Goal: Transaction & Acquisition: Obtain resource

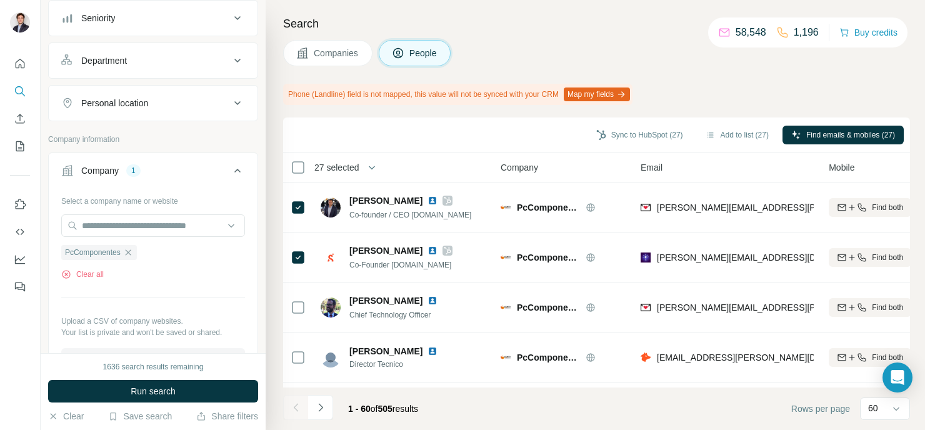
scroll to position [145, 0]
click at [131, 251] on icon "button" at bounding box center [128, 250] width 10 height 10
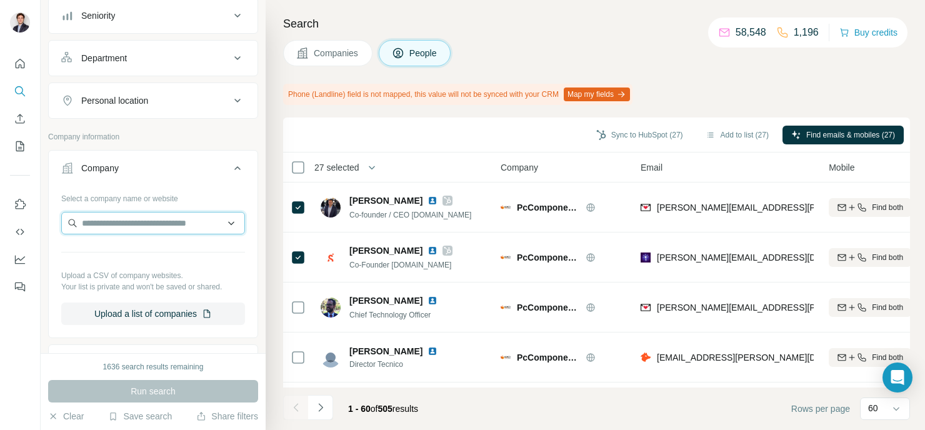
click at [132, 222] on input "text" at bounding box center [153, 223] width 184 height 22
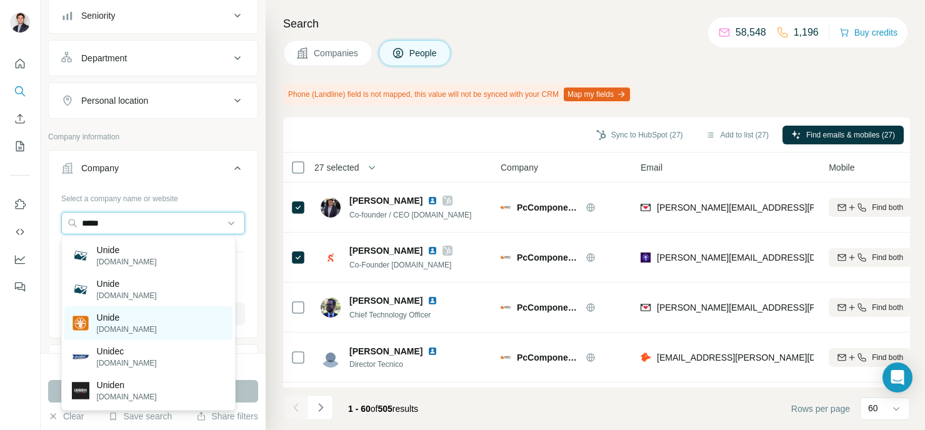
type input "*****"
click at [194, 322] on div "Unide [DOMAIN_NAME]" at bounding box center [148, 323] width 168 height 34
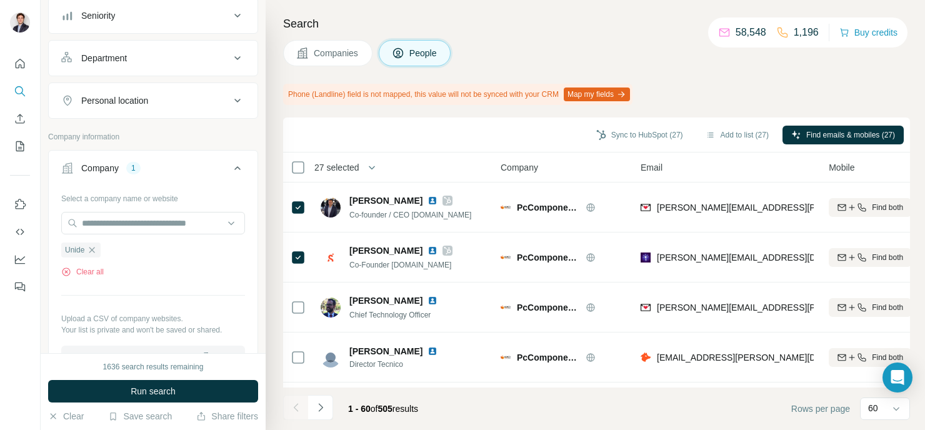
click at [342, 51] on span "Companies" at bounding box center [337, 53] width 46 height 12
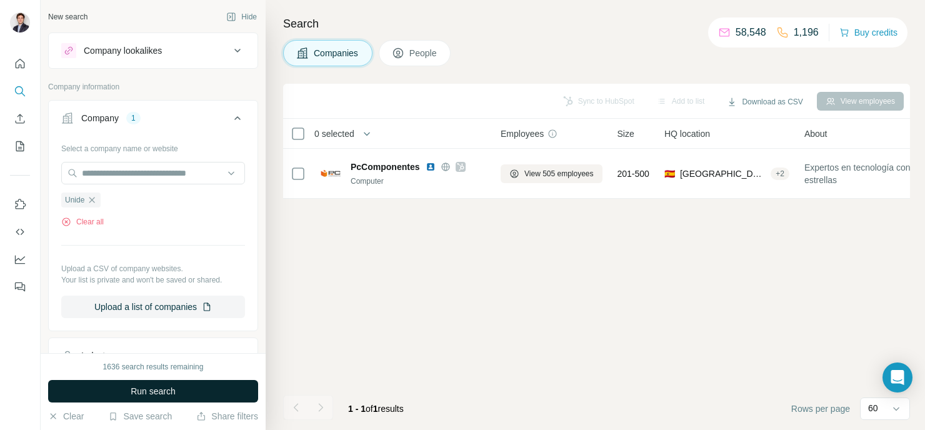
click at [181, 390] on button "Run search" at bounding box center [153, 391] width 210 height 22
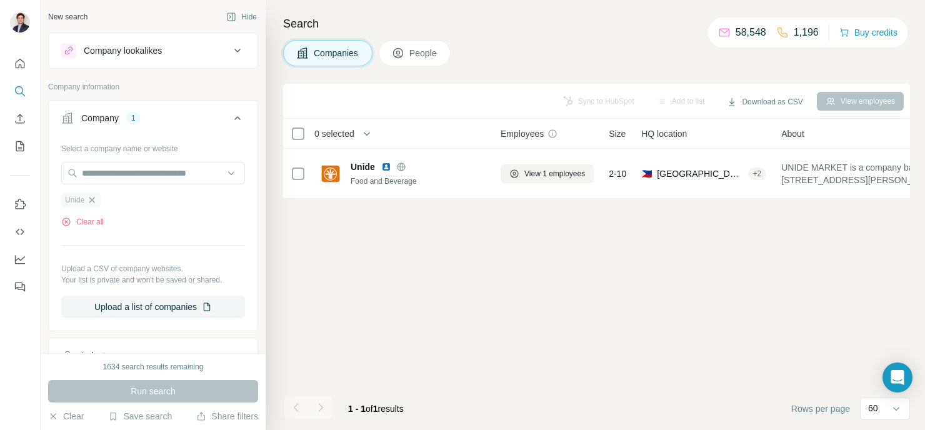
click at [95, 203] on icon "button" at bounding box center [92, 200] width 10 height 10
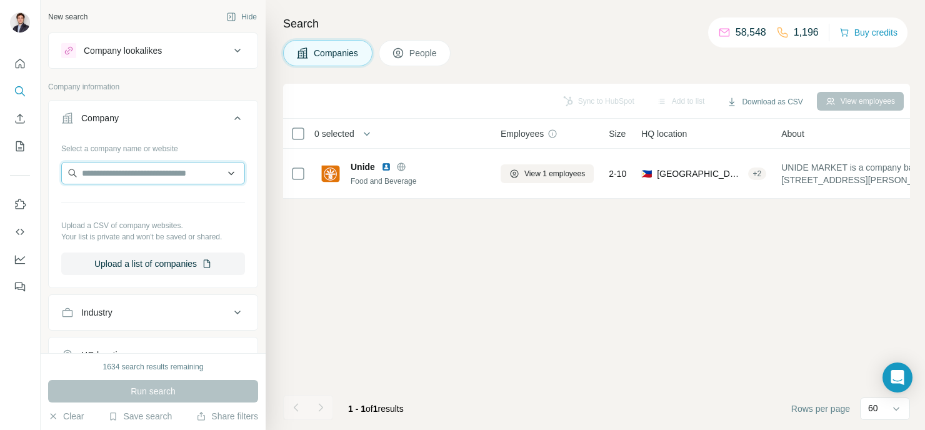
click at [110, 169] on input "text" at bounding box center [153, 173] width 184 height 22
drag, startPoint x: 108, startPoint y: 171, endPoint x: 55, endPoint y: 172, distance: 53.1
click at [55, 172] on div "**********" at bounding box center [153, 211] width 209 height 147
click at [137, 176] on input "**********" at bounding box center [148, 173] width 174 height 22
drag, startPoint x: 192, startPoint y: 174, endPoint x: 215, endPoint y: 178, distance: 22.9
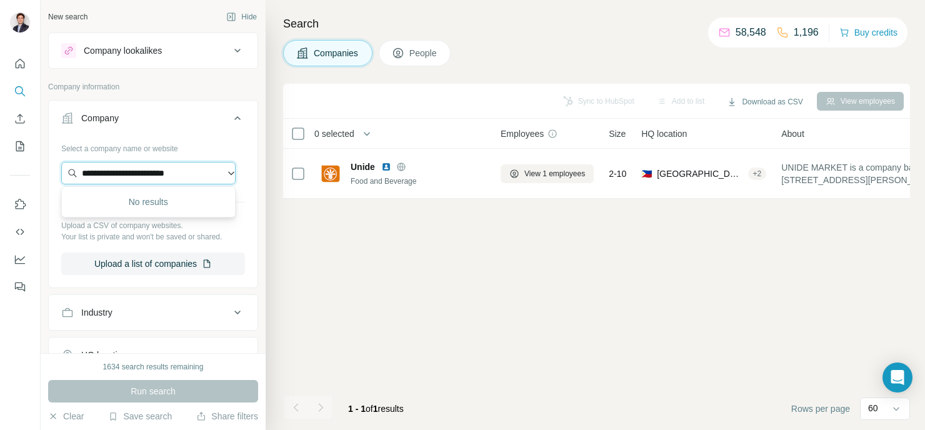
click at [215, 178] on input "**********" at bounding box center [148, 173] width 174 height 22
drag, startPoint x: 105, startPoint y: 172, endPoint x: 69, endPoint y: 172, distance: 35.6
click at [69, 172] on input "**********" at bounding box center [148, 173] width 174 height 22
click at [202, 173] on input "**********" at bounding box center [148, 173] width 174 height 22
click at [192, 174] on input "**********" at bounding box center [148, 173] width 174 height 22
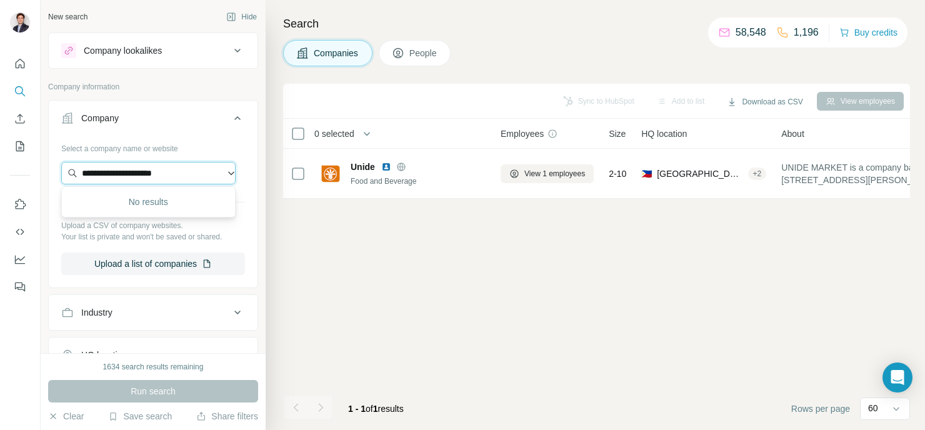
click at [192, 174] on input "**********" at bounding box center [148, 173] width 174 height 22
click at [157, 167] on input "**********" at bounding box center [148, 173] width 174 height 22
paste input "**********"
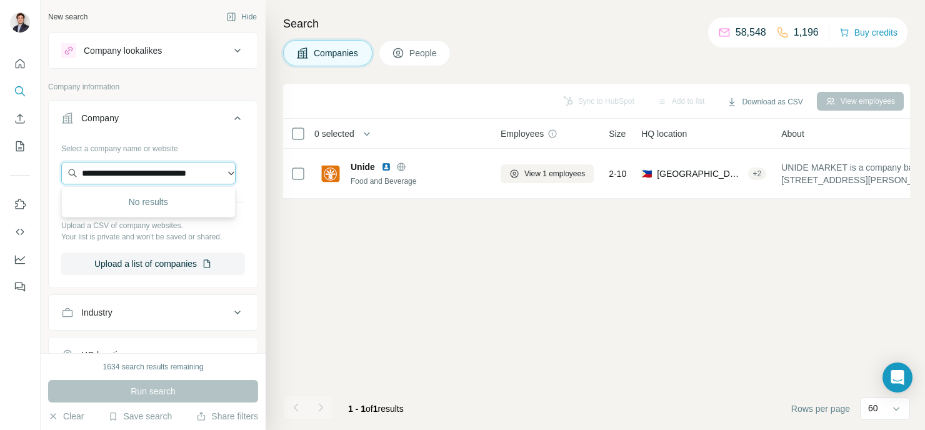
click at [126, 173] on input "**********" at bounding box center [148, 173] width 174 height 22
click at [147, 170] on input "**********" at bounding box center [148, 173] width 174 height 22
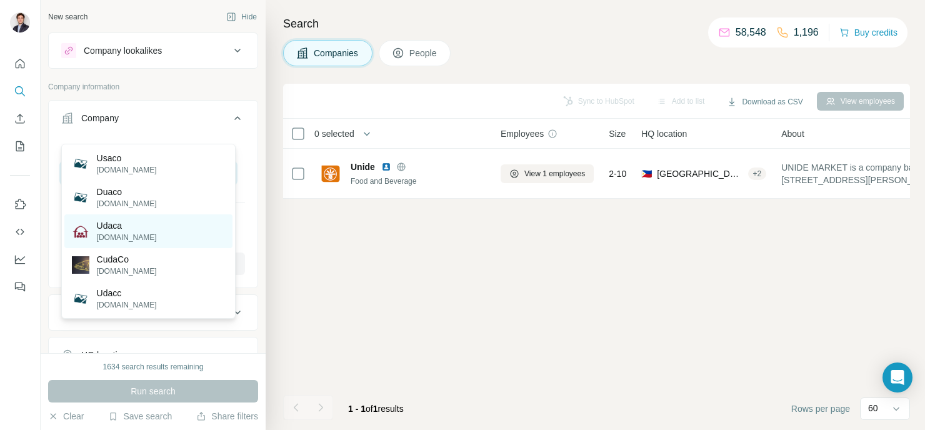
scroll to position [62, 0]
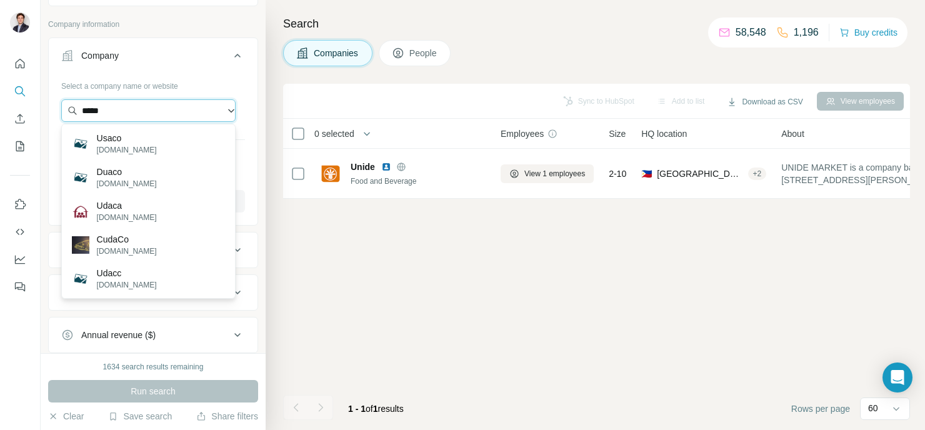
click at [116, 106] on input "*****" at bounding box center [148, 110] width 174 height 22
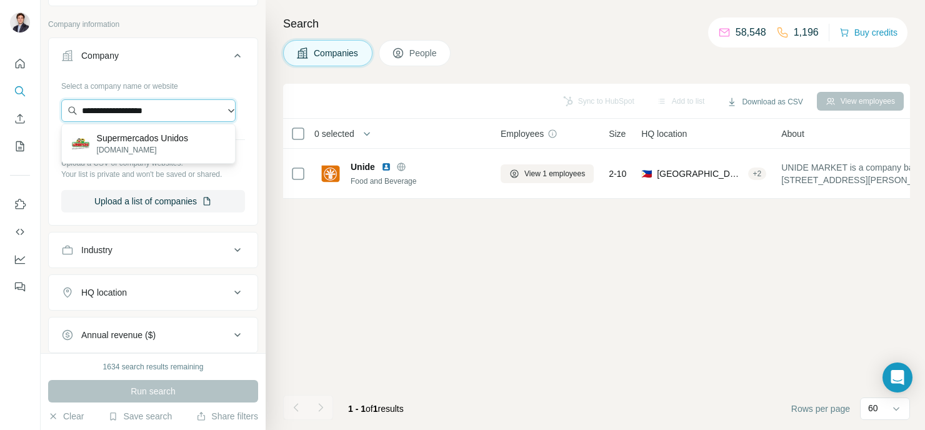
click at [127, 106] on input "**********" at bounding box center [148, 110] width 174 height 22
drag, startPoint x: 161, startPoint y: 110, endPoint x: 64, endPoint y: 106, distance: 96.9
click at [64, 106] on input "**********" at bounding box center [148, 110] width 174 height 22
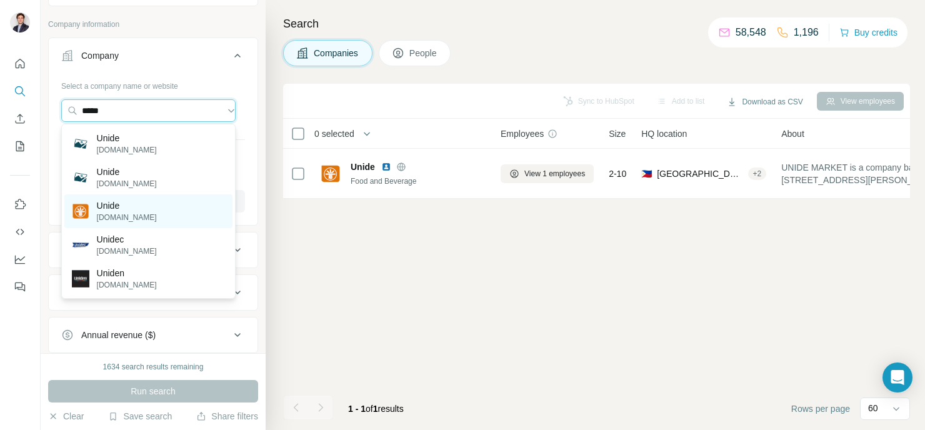
type input "*****"
click at [201, 216] on div "Unide [DOMAIN_NAME]" at bounding box center [148, 211] width 168 height 34
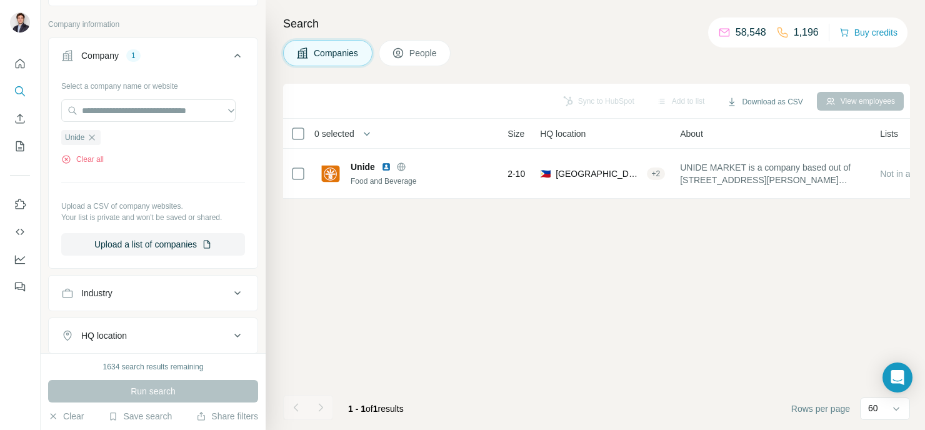
scroll to position [0, 100]
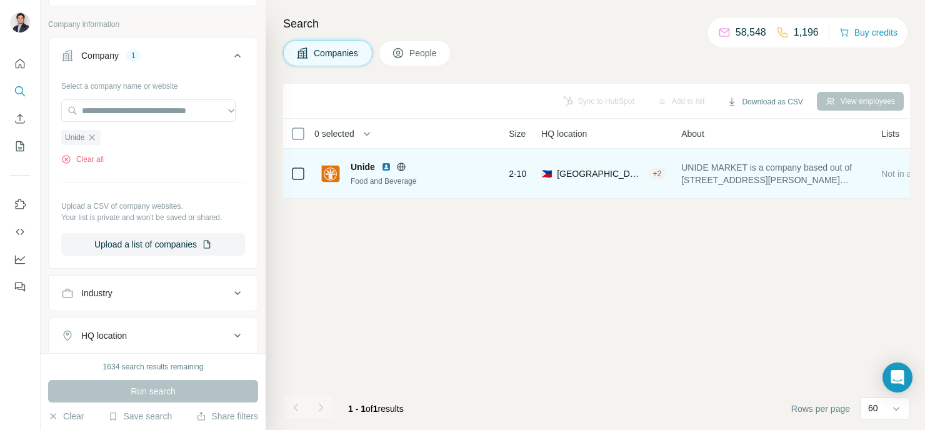
click at [657, 168] on div "+ 2" at bounding box center [657, 173] width 19 height 11
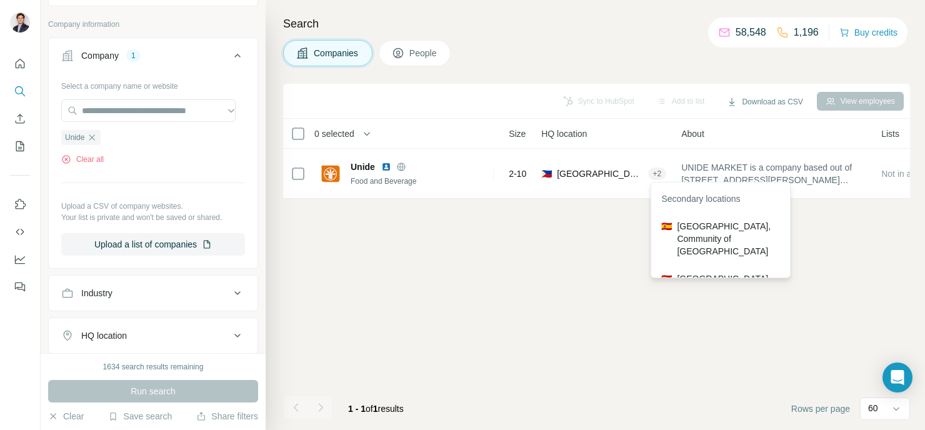
scroll to position [15, 0]
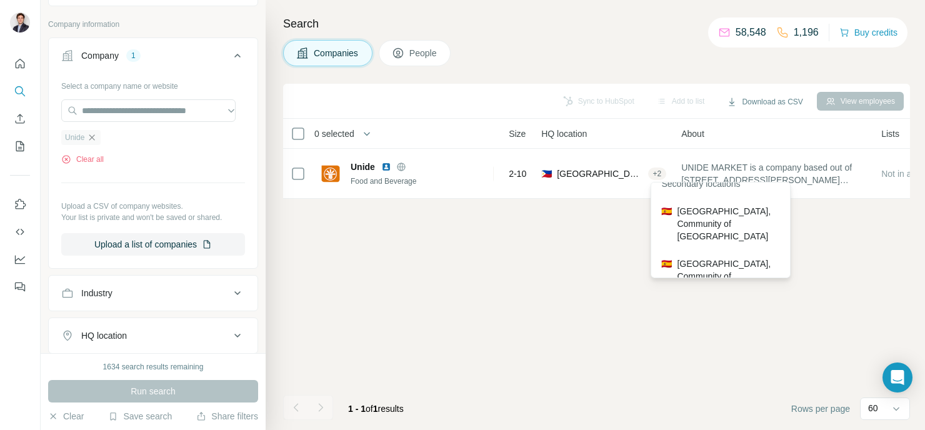
click at [92, 138] on icon "button" at bounding box center [92, 137] width 6 height 6
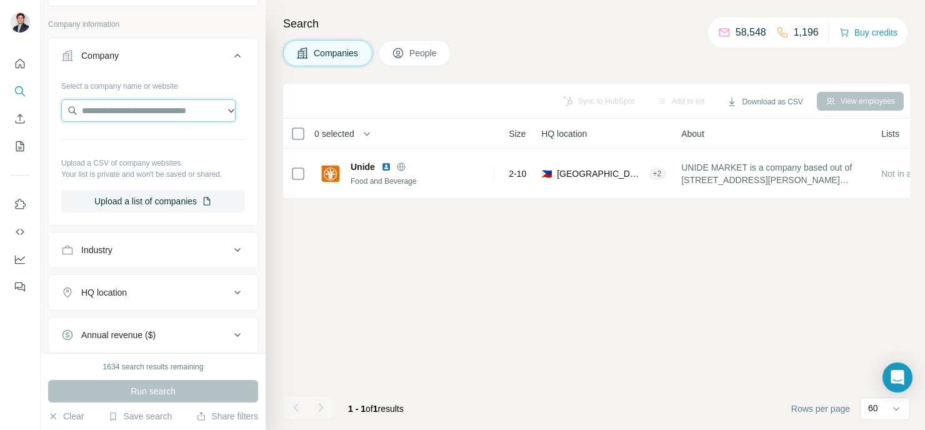
click at [116, 109] on input "text" at bounding box center [148, 110] width 174 height 22
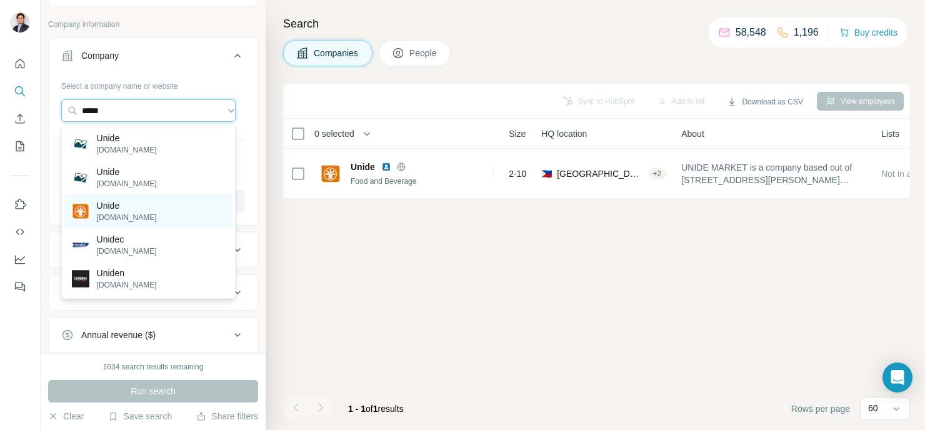
type input "*****"
click at [129, 206] on p "Unide" at bounding box center [127, 205] width 60 height 12
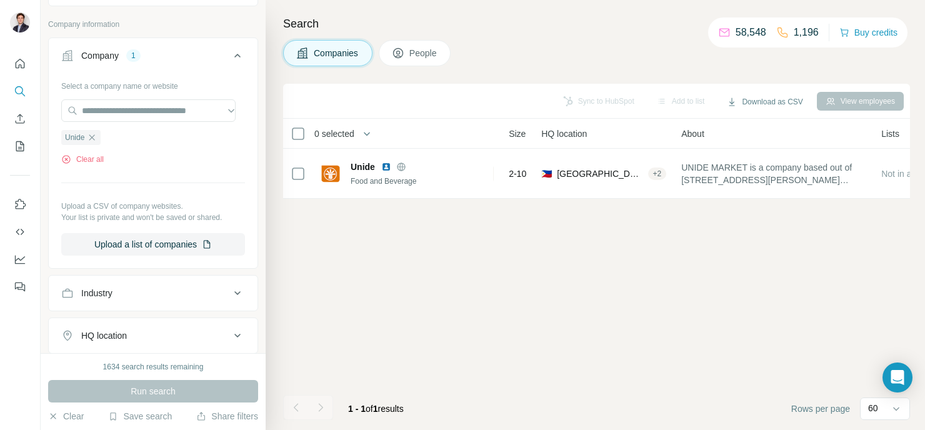
click at [407, 50] on button "People" at bounding box center [415, 53] width 72 height 26
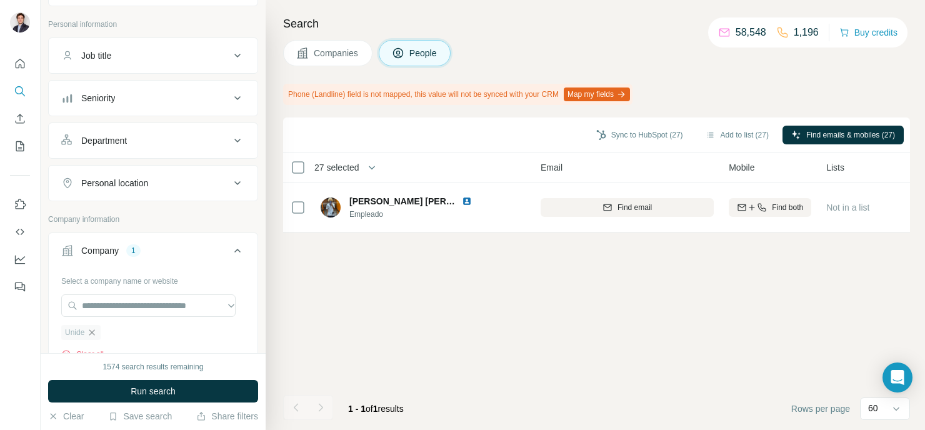
click at [96, 329] on icon "button" at bounding box center [92, 332] width 10 height 10
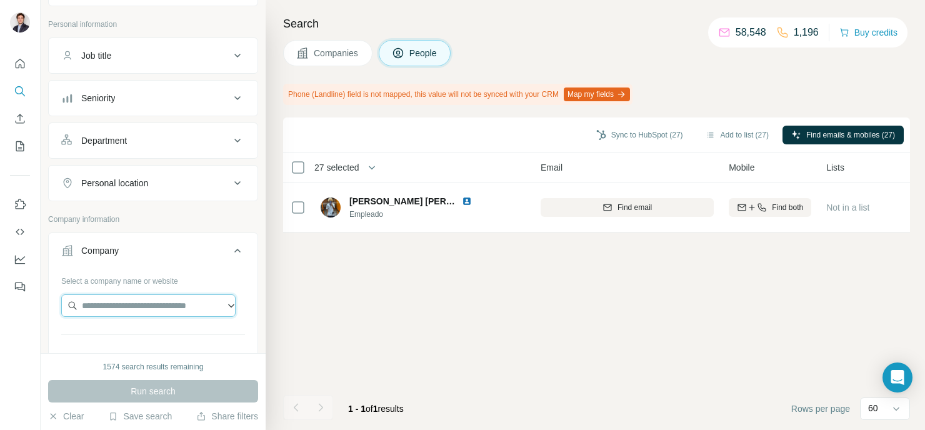
click at [115, 308] on input "text" at bounding box center [148, 305] width 174 height 22
paste input "**********"
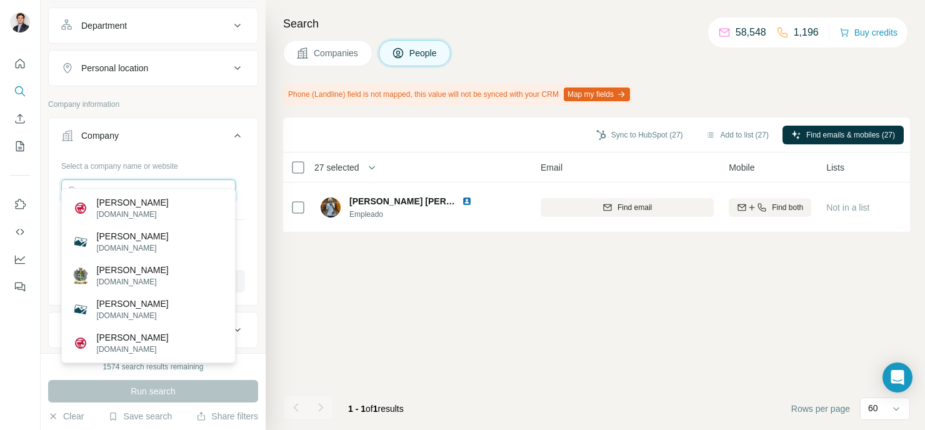
scroll to position [195, 0]
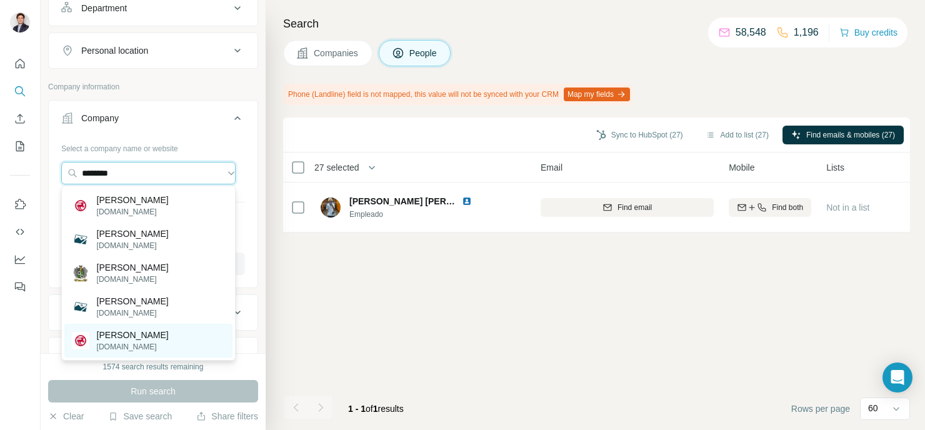
type input "********"
click at [179, 338] on div "[PERSON_NAME] [PERSON_NAME][DOMAIN_NAME]" at bounding box center [148, 341] width 168 height 34
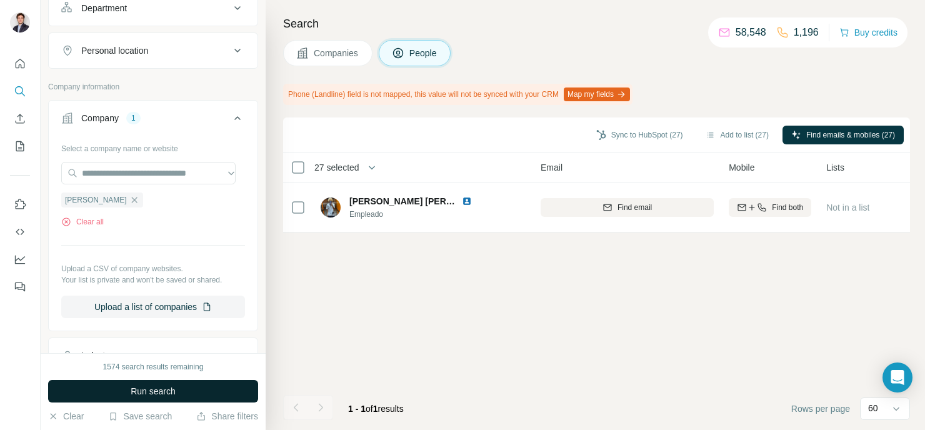
click at [178, 388] on button "Run search" at bounding box center [153, 391] width 210 height 22
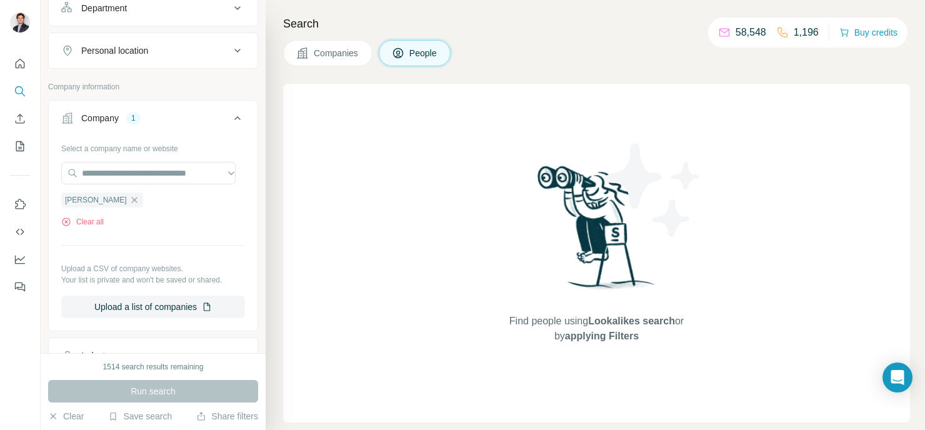
click at [344, 49] on span "Companies" at bounding box center [337, 53] width 46 height 12
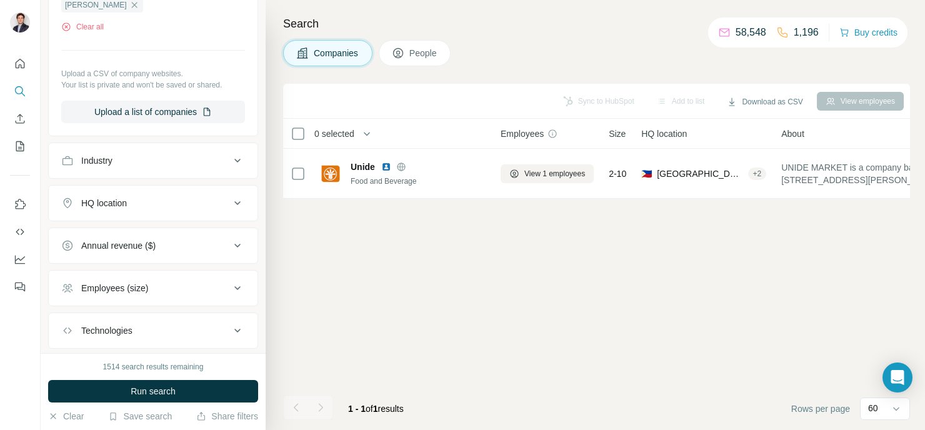
scroll to position [1, 0]
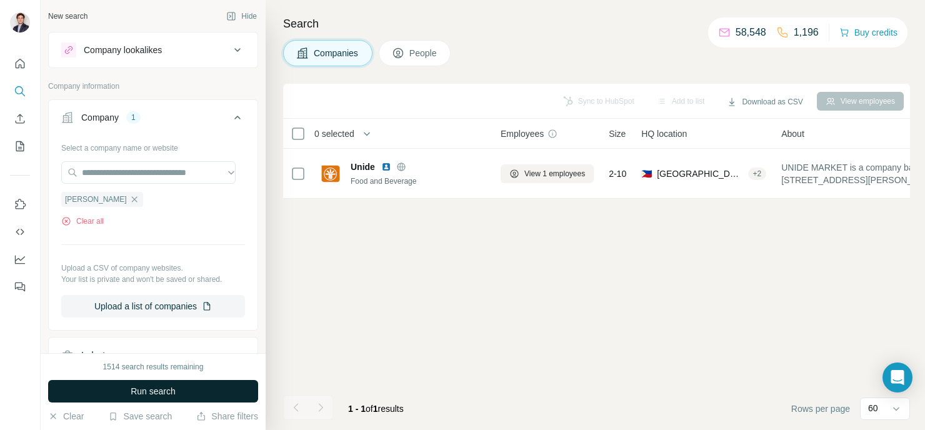
click at [216, 388] on button "Run search" at bounding box center [153, 391] width 210 height 22
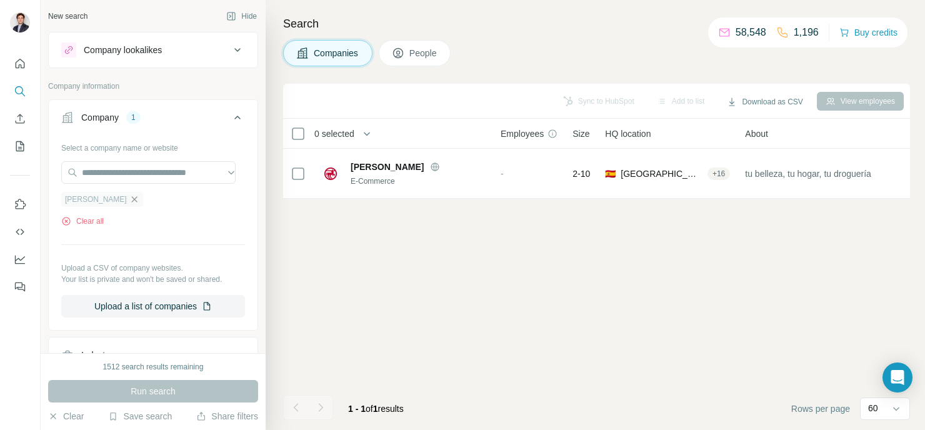
click at [129, 199] on icon "button" at bounding box center [134, 199] width 10 height 10
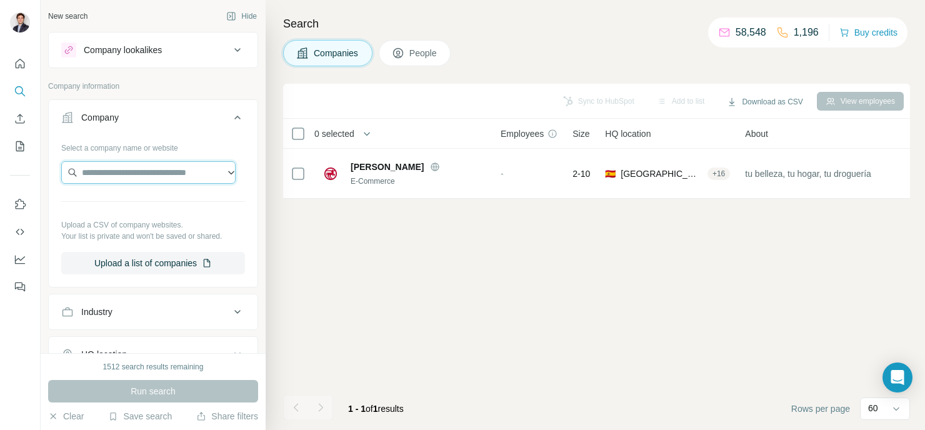
click at [126, 177] on input "text" at bounding box center [148, 172] width 174 height 22
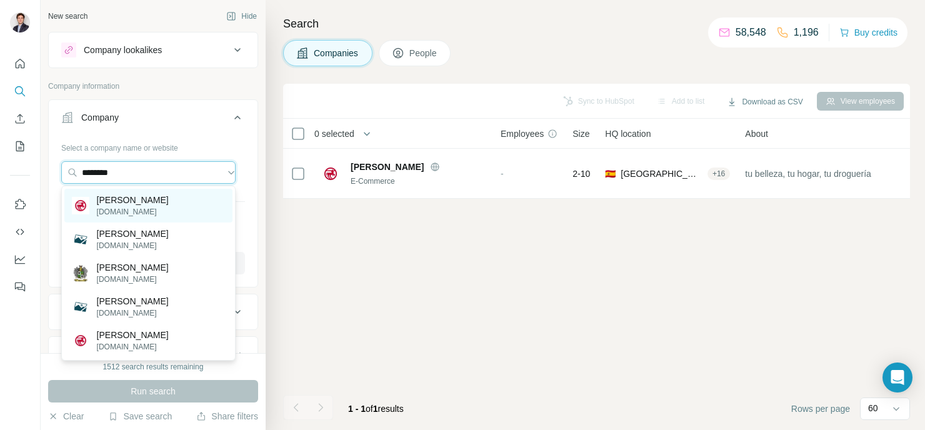
type input "********"
click at [181, 208] on div "[PERSON_NAME] [PERSON_NAME][DOMAIN_NAME]" at bounding box center [148, 206] width 168 height 34
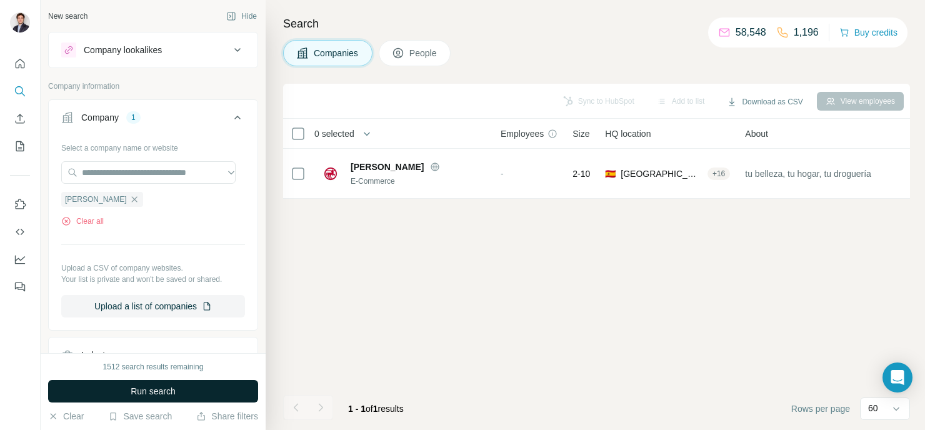
click at [190, 383] on button "Run search" at bounding box center [153, 391] width 210 height 22
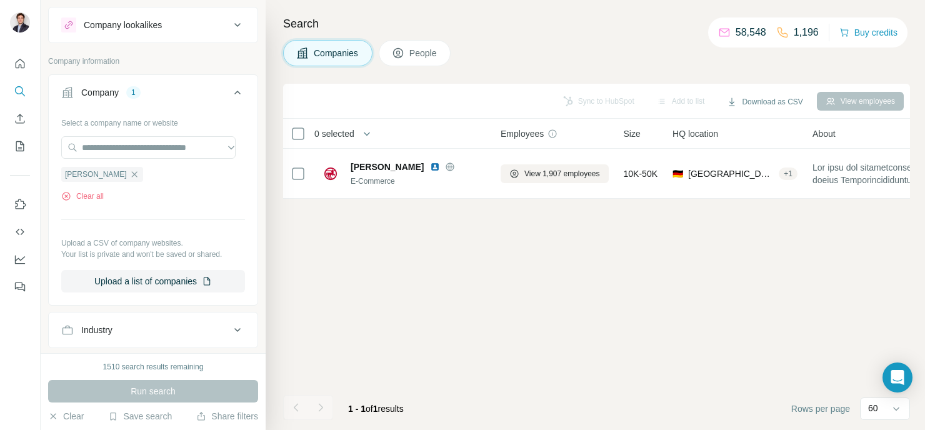
scroll to position [24, 0]
click at [426, 57] on span "People" at bounding box center [423, 53] width 29 height 12
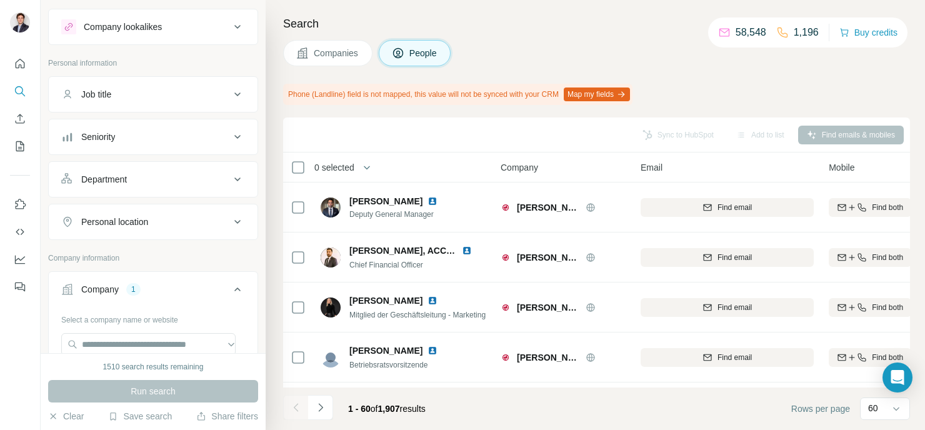
click at [237, 214] on button "Personal location" at bounding box center [153, 222] width 209 height 30
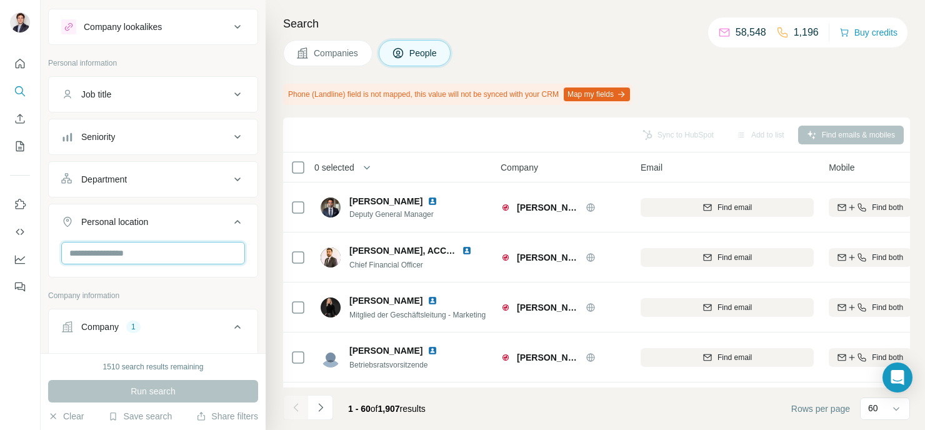
click at [197, 243] on input "text" at bounding box center [153, 253] width 184 height 22
type input "*****"
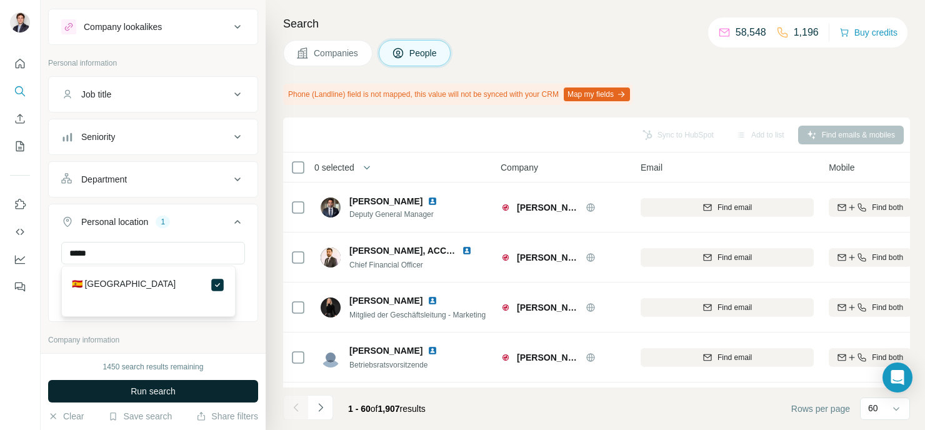
click at [204, 395] on button "Run search" at bounding box center [153, 391] width 210 height 22
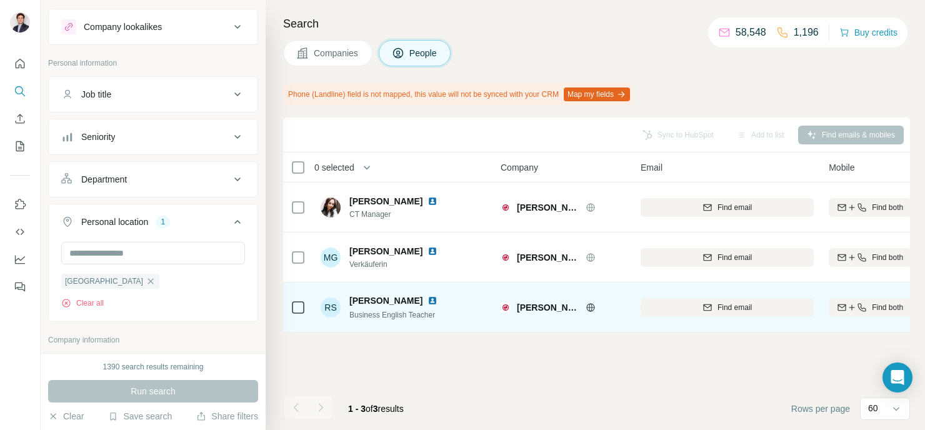
click at [558, 313] on div "[PERSON_NAME]" at bounding box center [562, 307] width 125 height 34
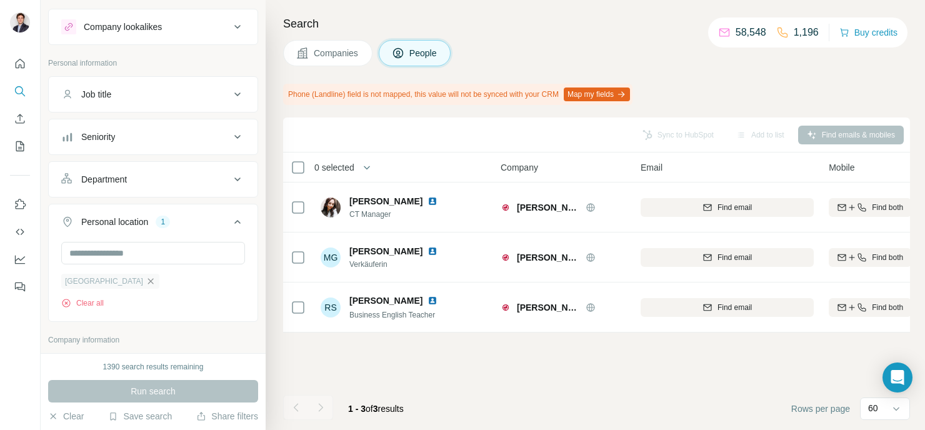
click at [146, 279] on icon "button" at bounding box center [151, 281] width 10 height 10
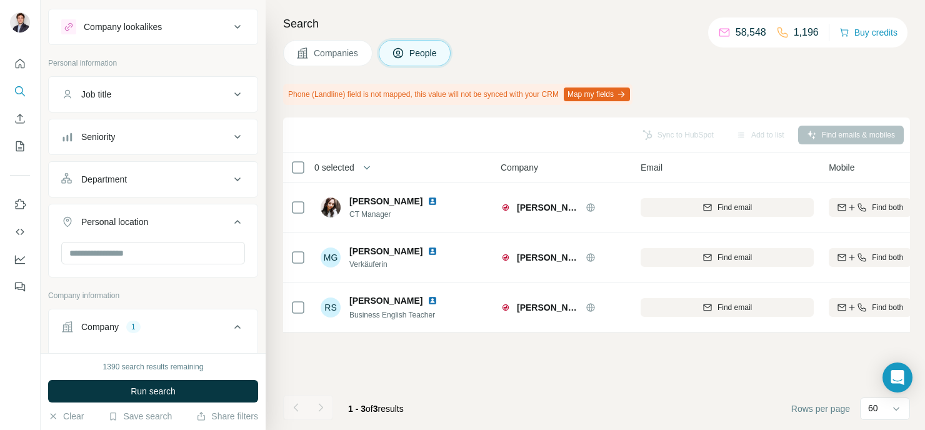
click at [90, 279] on div "Company lookalikes Personal information Job title Seniority Department Personal…" at bounding box center [153, 402] width 210 height 786
click at [177, 94] on div "Job title" at bounding box center [145, 94] width 169 height 12
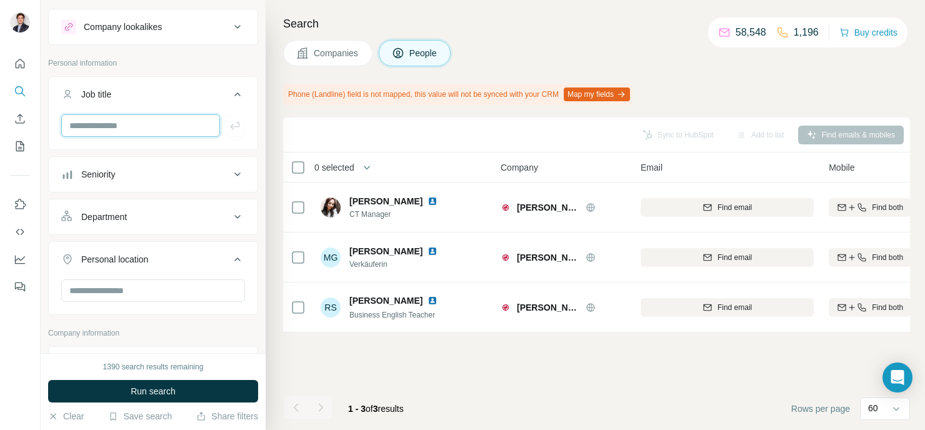
click at [142, 130] on input "text" at bounding box center [140, 125] width 159 height 22
type input "*****"
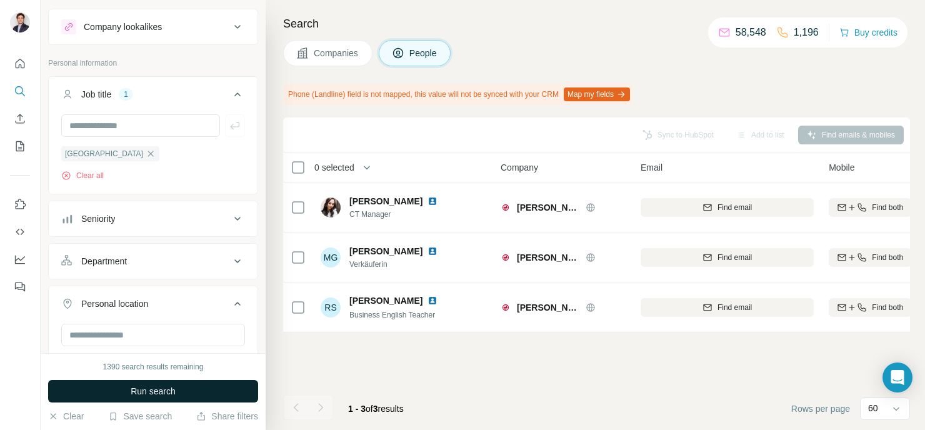
click at [229, 383] on button "Run search" at bounding box center [153, 391] width 210 height 22
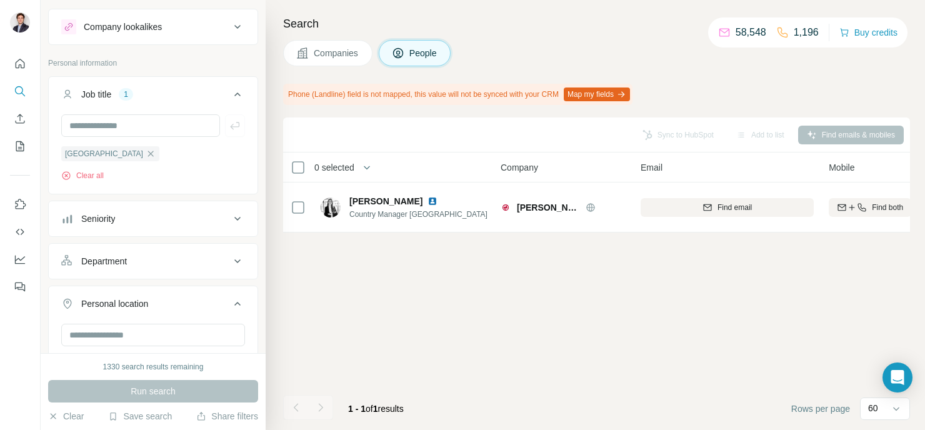
click at [146, 152] on icon "button" at bounding box center [151, 154] width 10 height 10
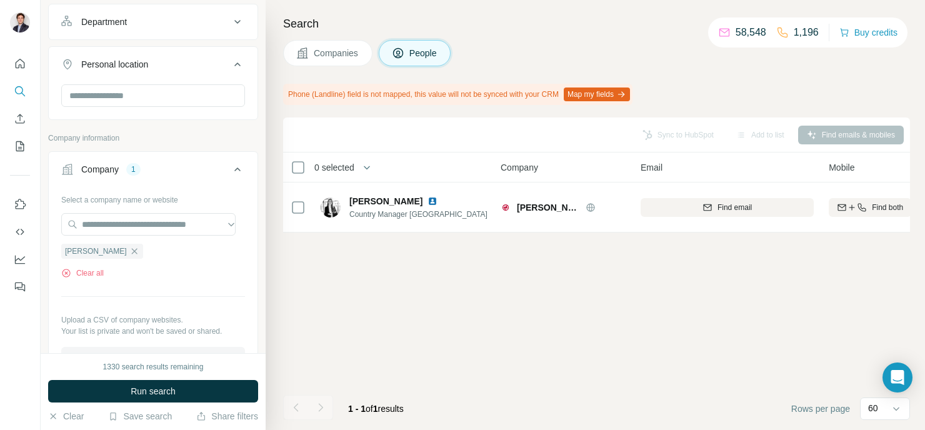
scroll to position [219, 0]
click at [129, 246] on icon "button" at bounding box center [134, 251] width 10 height 10
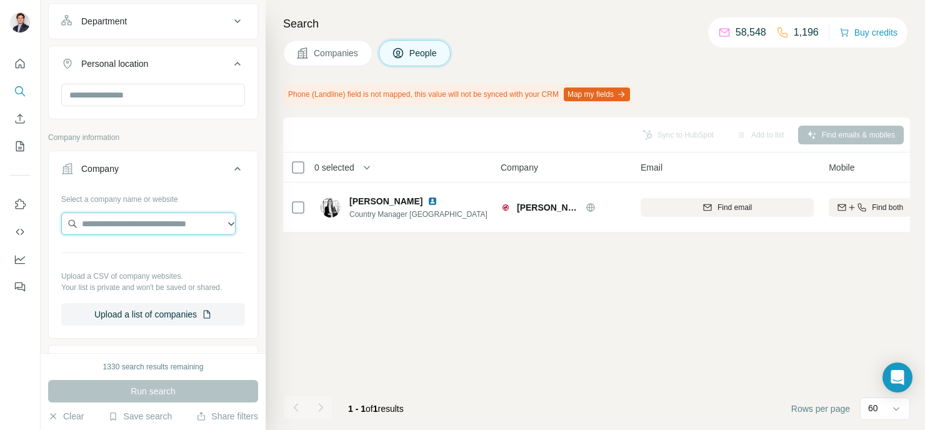
click at [125, 220] on input "text" at bounding box center [148, 223] width 174 height 22
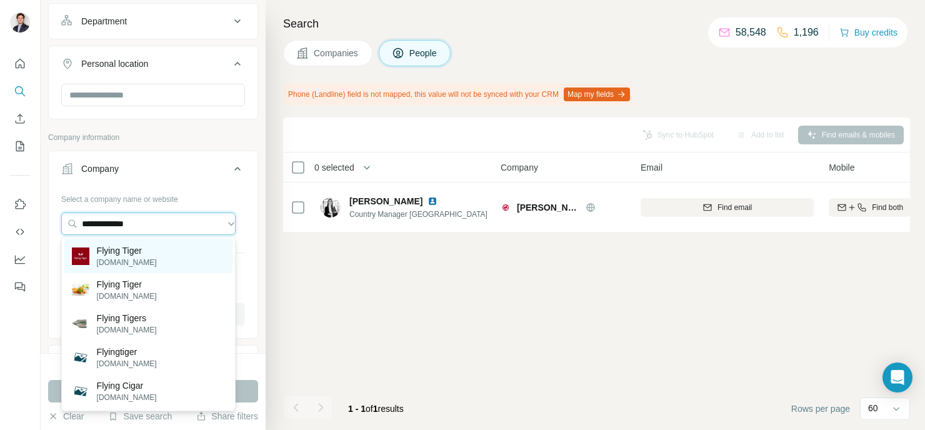
type input "**********"
click at [119, 257] on p "[DOMAIN_NAME]" at bounding box center [127, 262] width 60 height 11
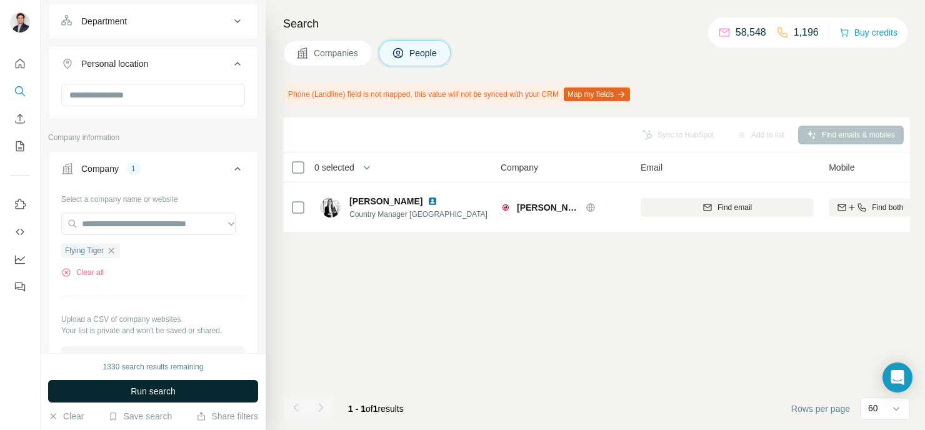
click at [133, 390] on span "Run search" at bounding box center [153, 391] width 45 height 12
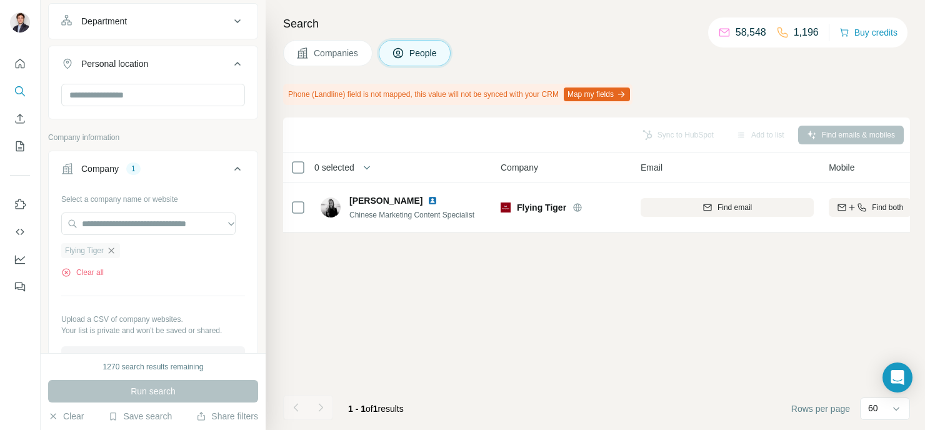
click at [116, 248] on icon "button" at bounding box center [111, 251] width 10 height 10
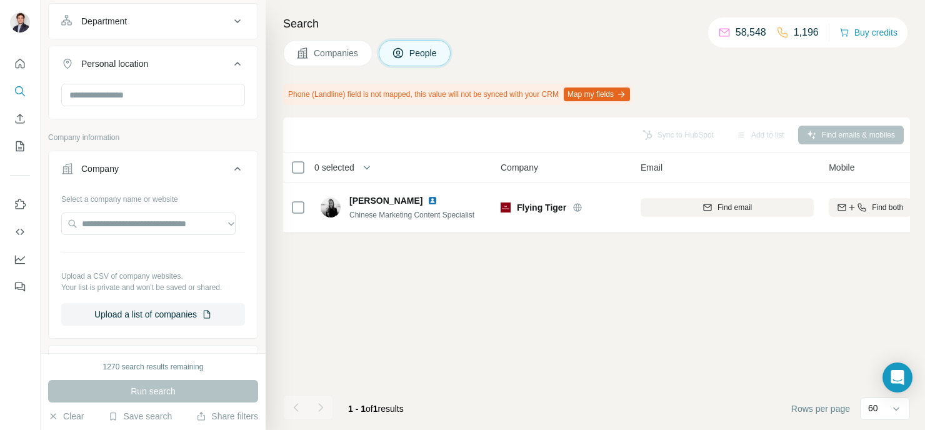
click at [325, 57] on span "Companies" at bounding box center [337, 53] width 46 height 12
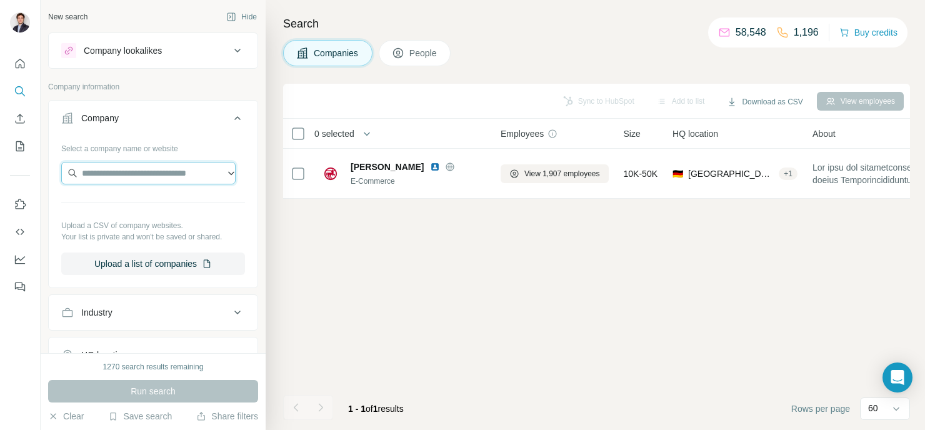
click at [185, 173] on input "text" at bounding box center [148, 173] width 174 height 22
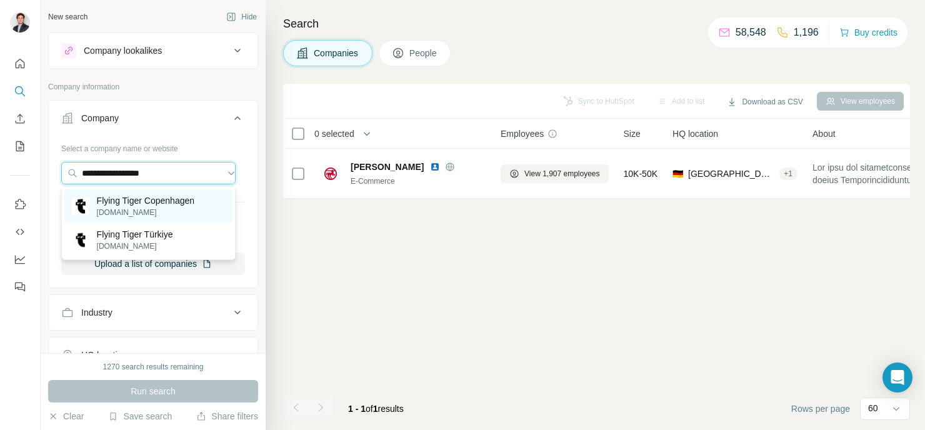
type input "**********"
click at [163, 216] on p "[DOMAIN_NAME]" at bounding box center [145, 212] width 97 height 11
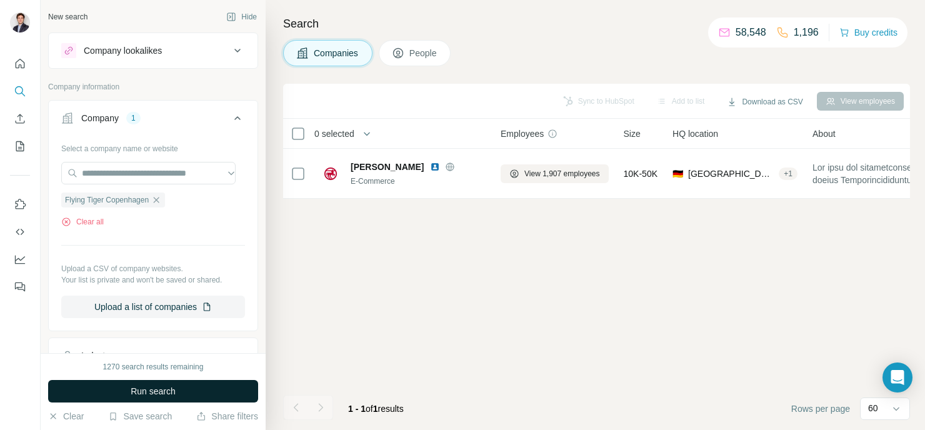
click at [172, 398] on button "Run search" at bounding box center [153, 391] width 210 height 22
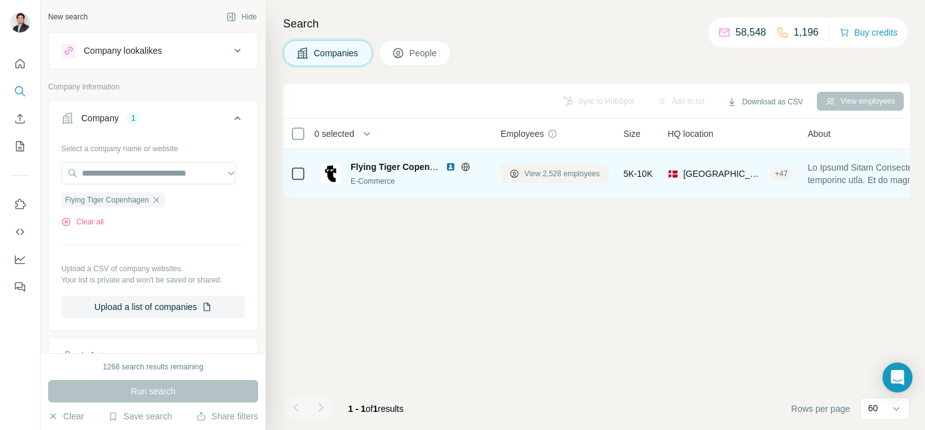
click at [538, 176] on span "View 2,528 employees" at bounding box center [562, 173] width 76 height 11
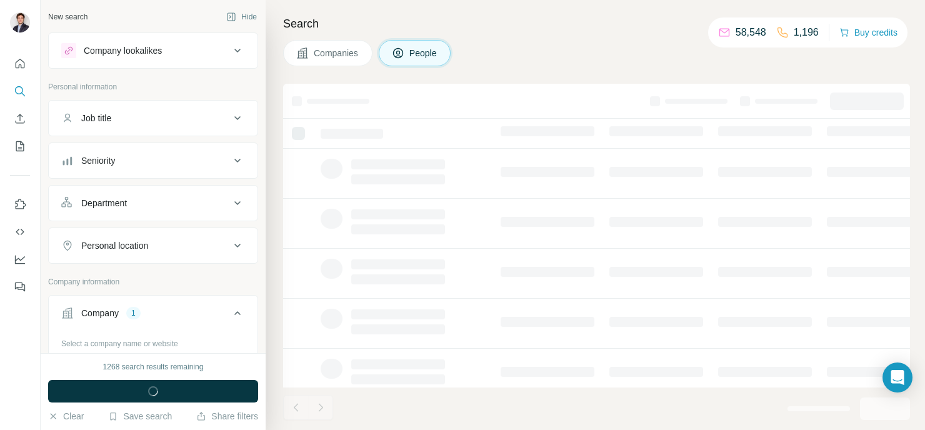
click at [182, 251] on div "Personal location" at bounding box center [145, 245] width 169 height 12
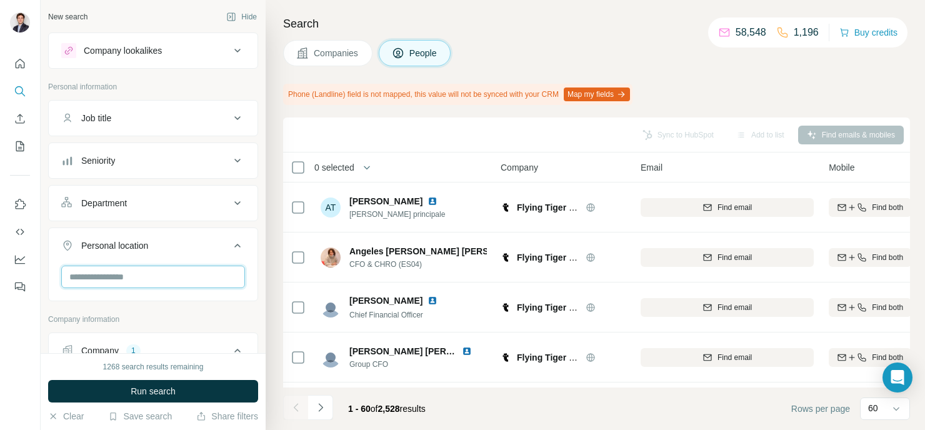
click at [182, 280] on input "text" at bounding box center [153, 276] width 184 height 22
type input "***"
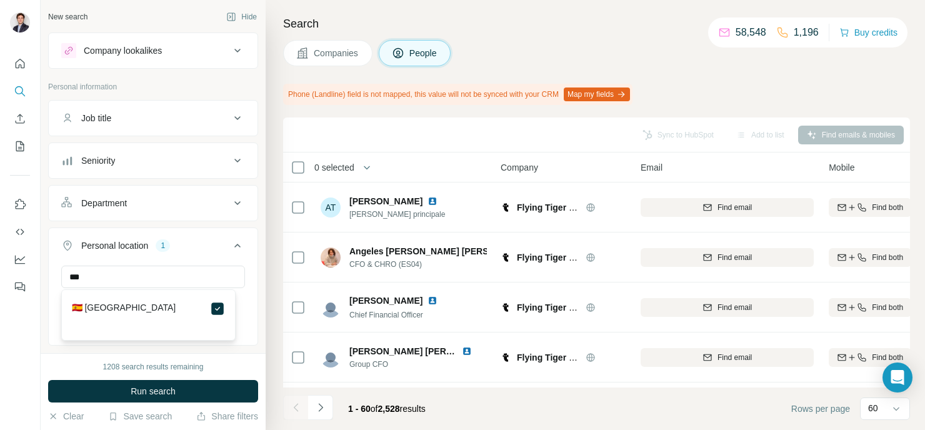
click at [203, 393] on button "Run search" at bounding box center [153, 391] width 210 height 22
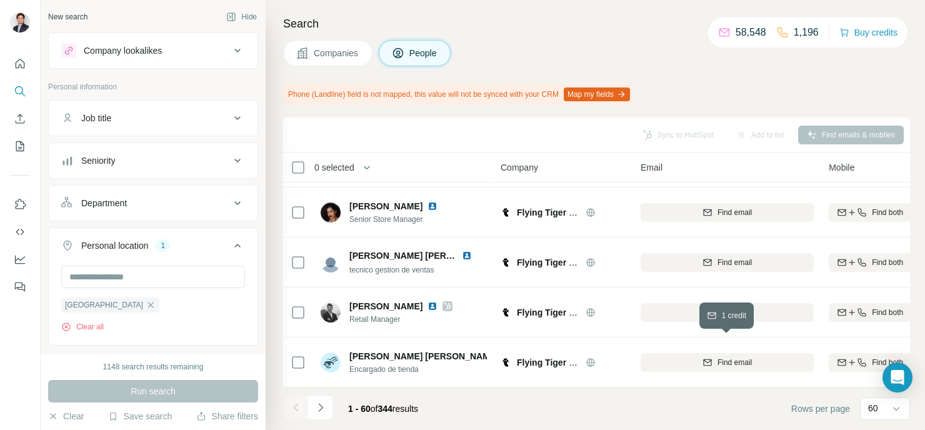
scroll to position [1467, 0]
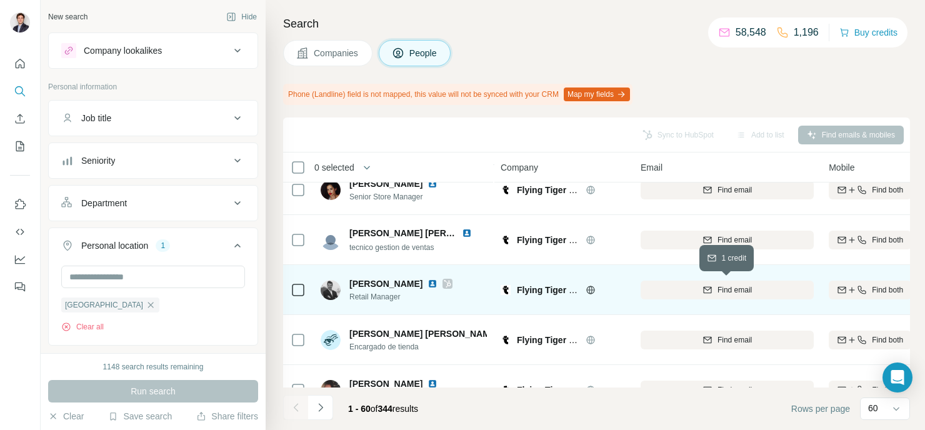
click at [721, 286] on span "Find email" at bounding box center [734, 289] width 34 height 11
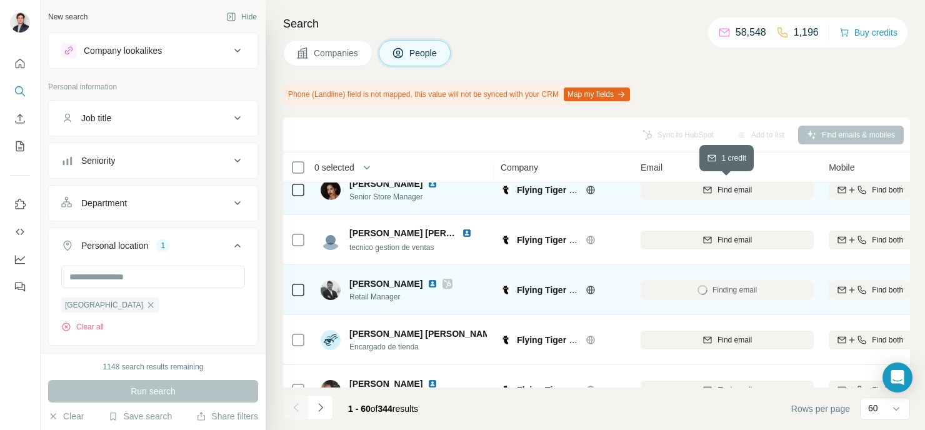
click at [695, 186] on div "Find email" at bounding box center [726, 189] width 173 height 11
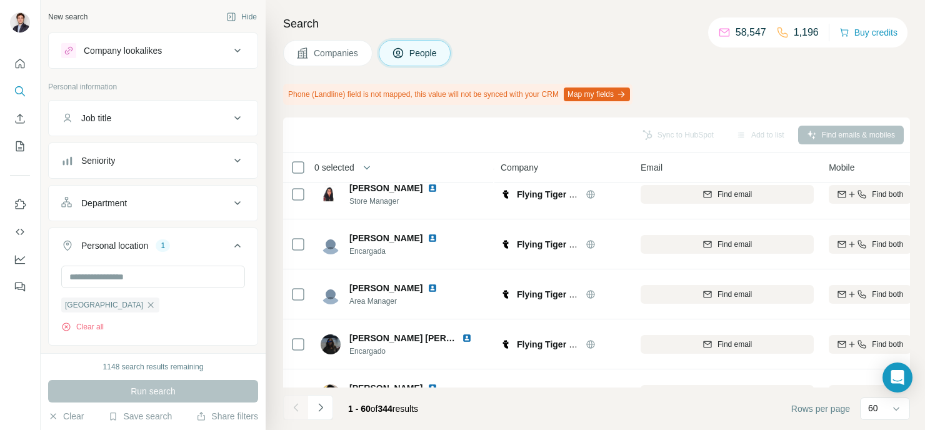
scroll to position [411, 0]
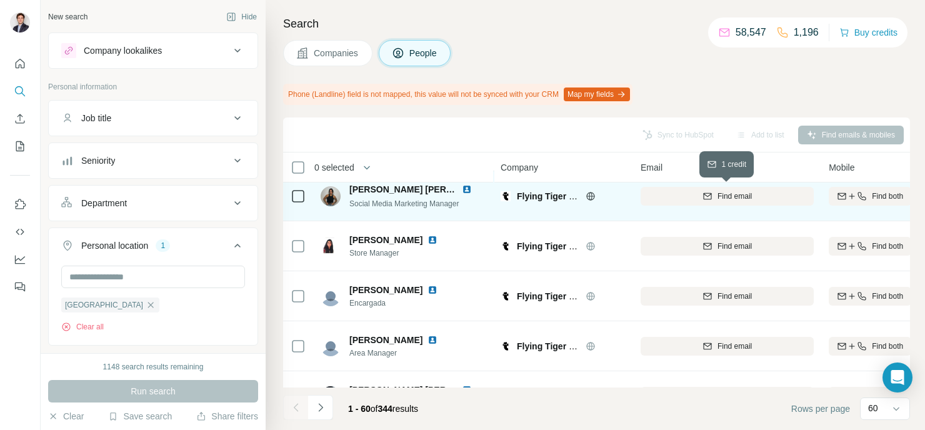
click at [670, 196] on div "Find email" at bounding box center [726, 196] width 173 height 11
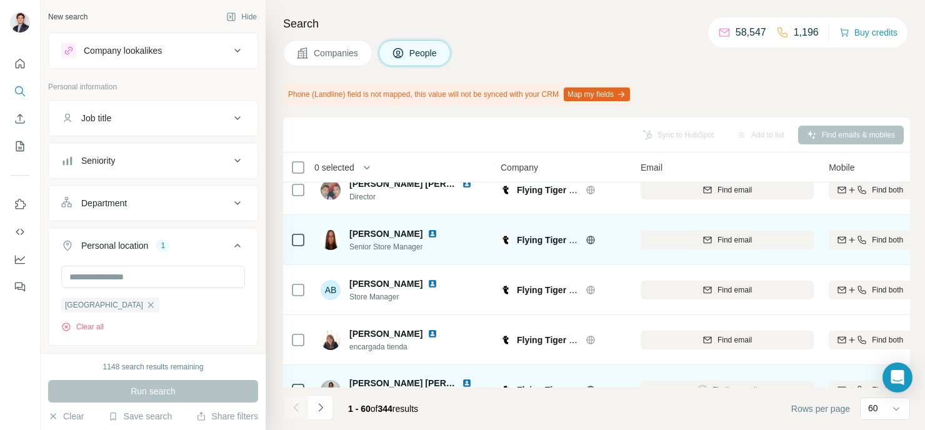
scroll to position [216, 0]
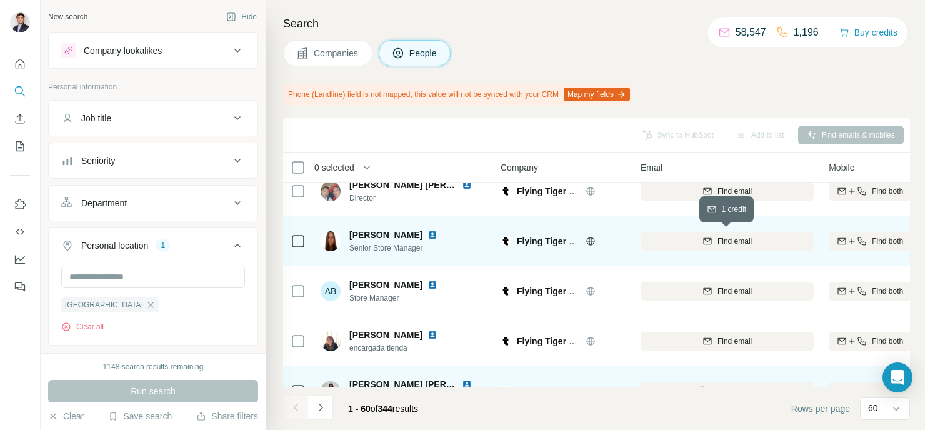
click at [672, 239] on div "Find email" at bounding box center [726, 241] width 173 height 11
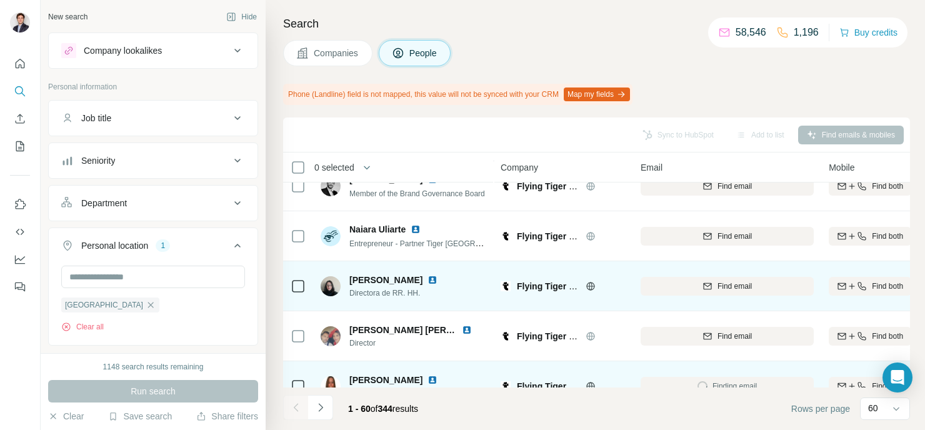
scroll to position [99, 0]
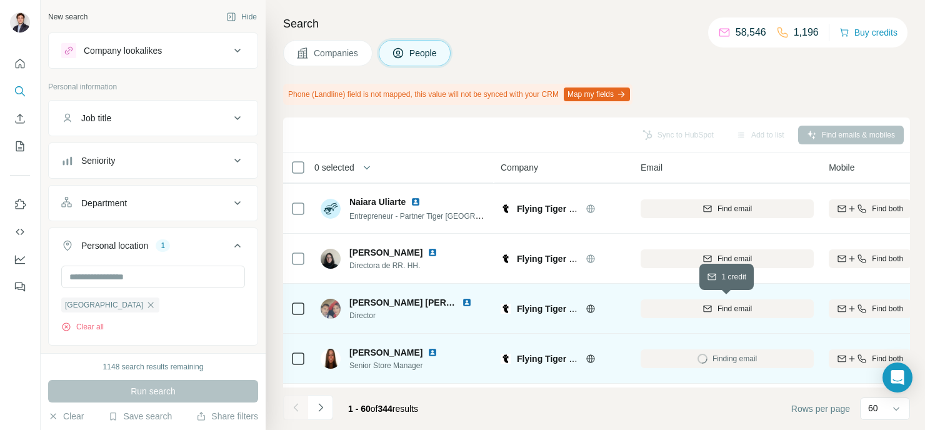
click at [670, 312] on div "Find email" at bounding box center [726, 308] width 173 height 11
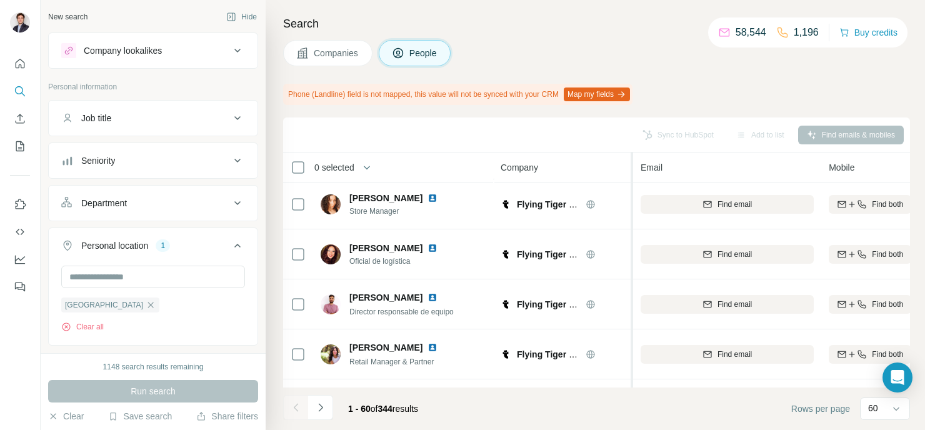
scroll to position [2600, 0]
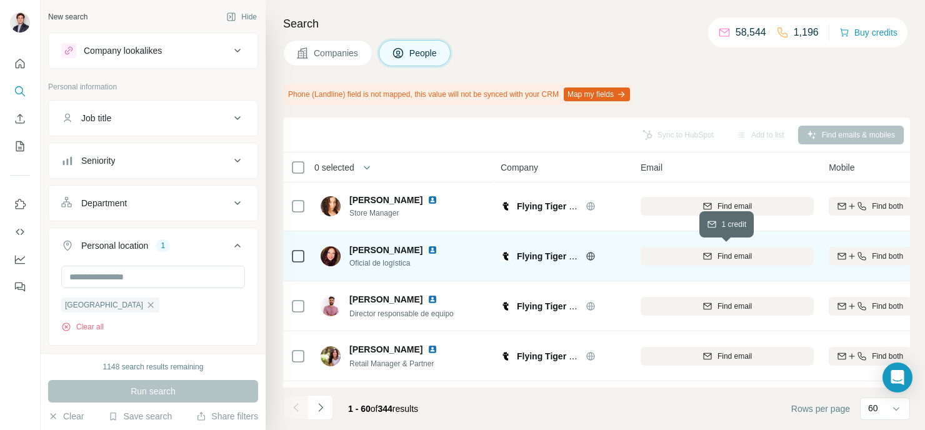
click at [672, 259] on div "Find email" at bounding box center [726, 256] width 173 height 11
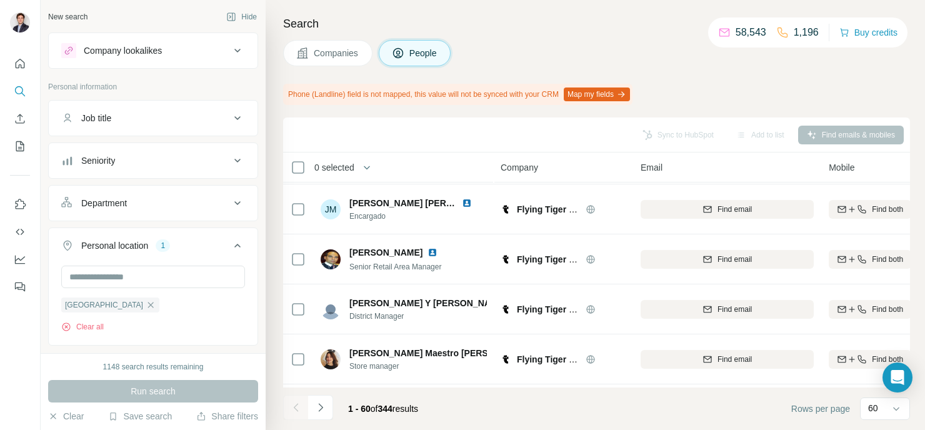
scroll to position [2097, 0]
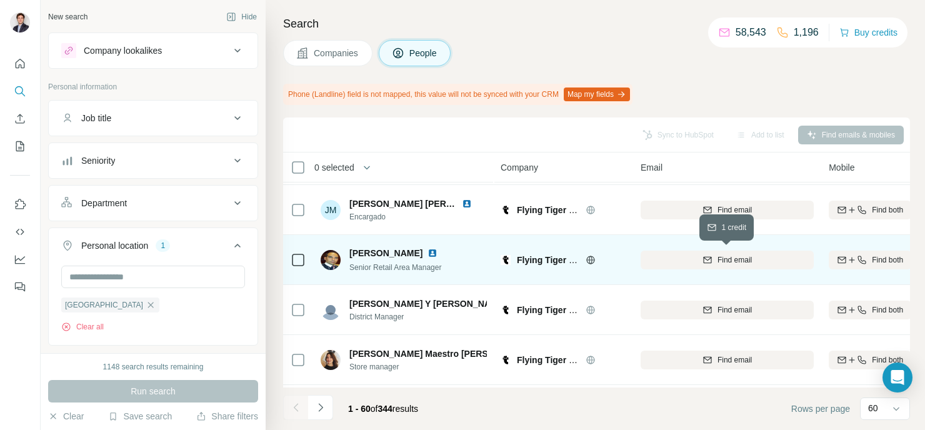
click at [670, 261] on div "Find email" at bounding box center [726, 259] width 173 height 11
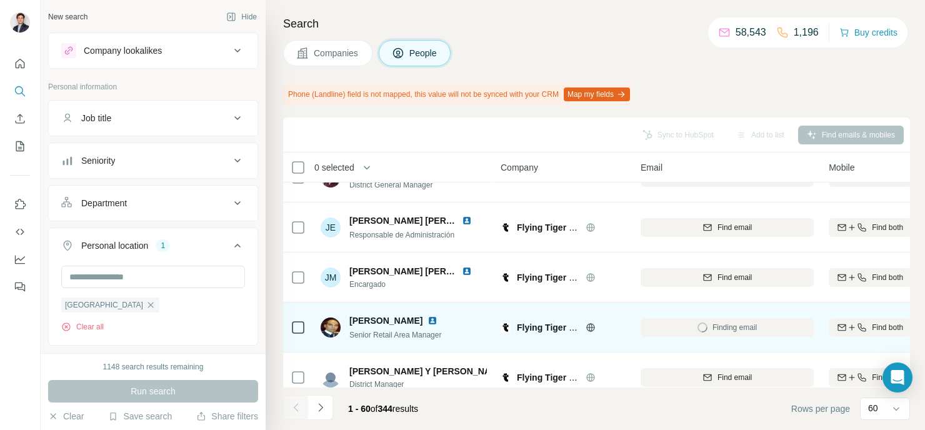
scroll to position [2027, 0]
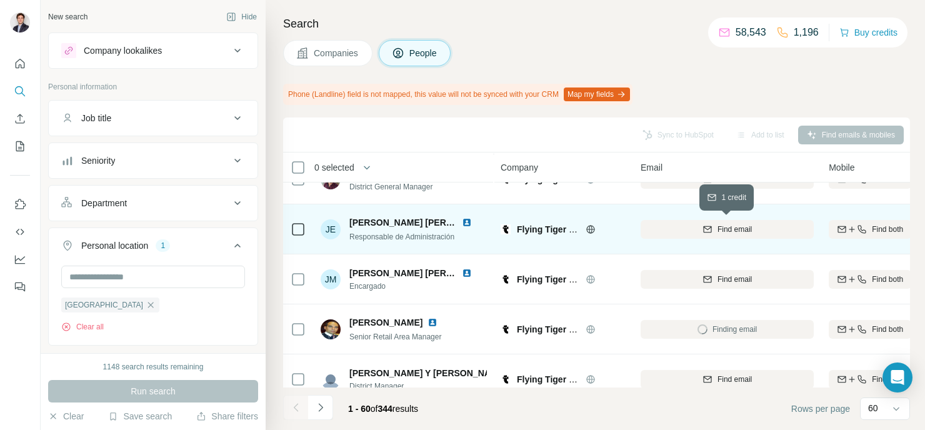
click at [652, 237] on button "Find email" at bounding box center [726, 229] width 173 height 19
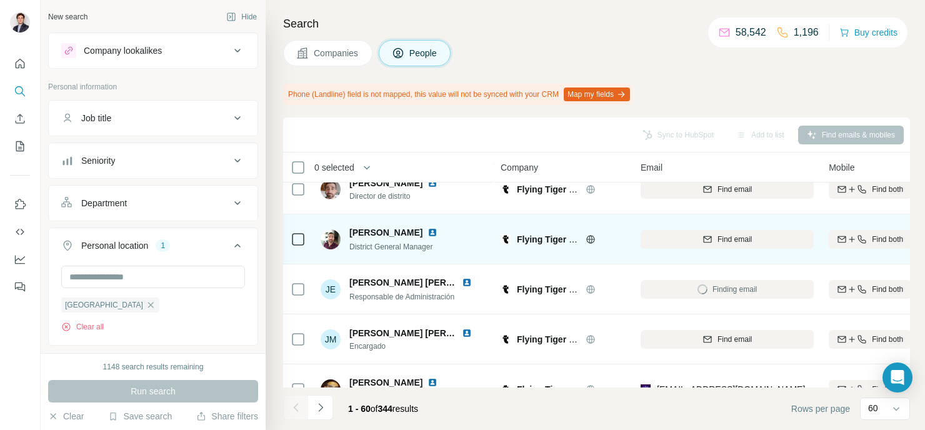
click at [663, 236] on div "Find email" at bounding box center [726, 239] width 173 height 11
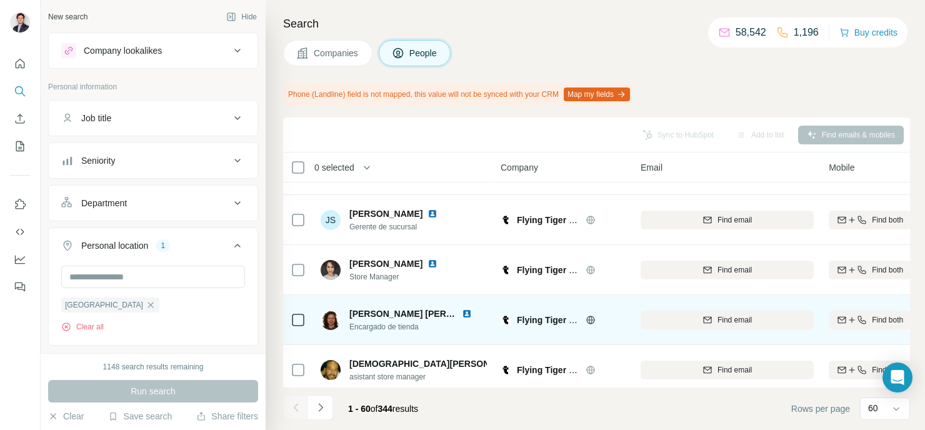
scroll to position [1737, 0]
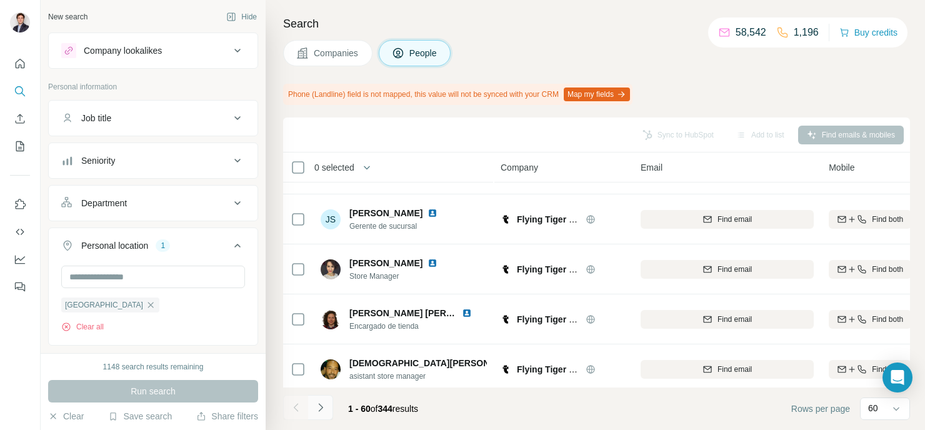
click at [324, 405] on icon "Navigate to next page" at bounding box center [320, 407] width 12 height 12
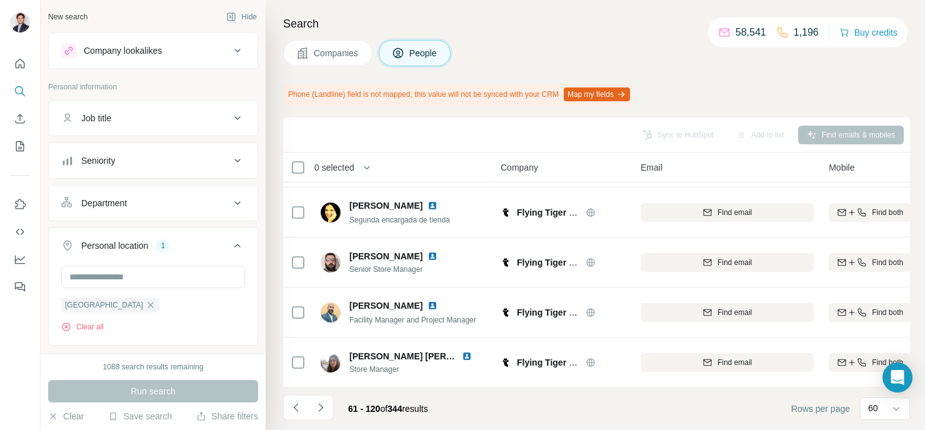
scroll to position [0, 0]
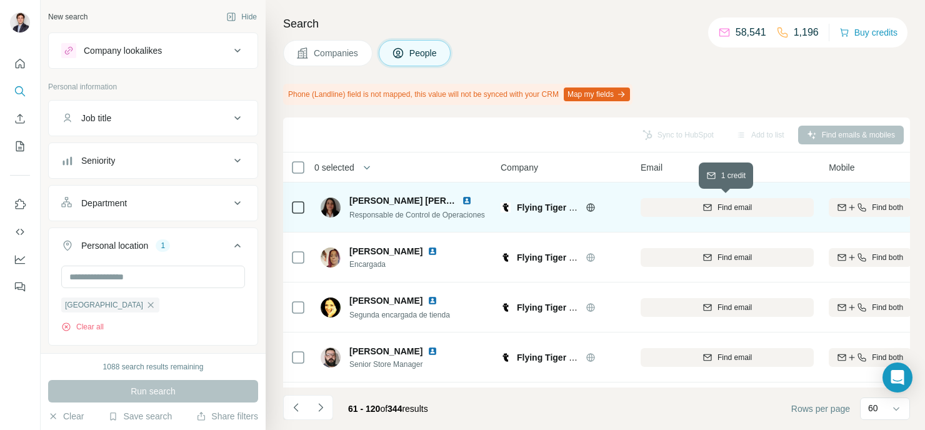
click at [656, 204] on div "Find email" at bounding box center [726, 207] width 173 height 11
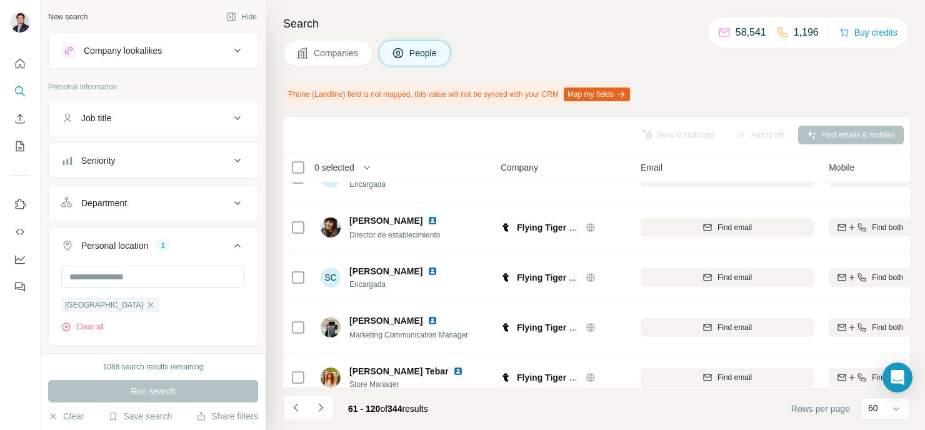
scroll to position [840, 0]
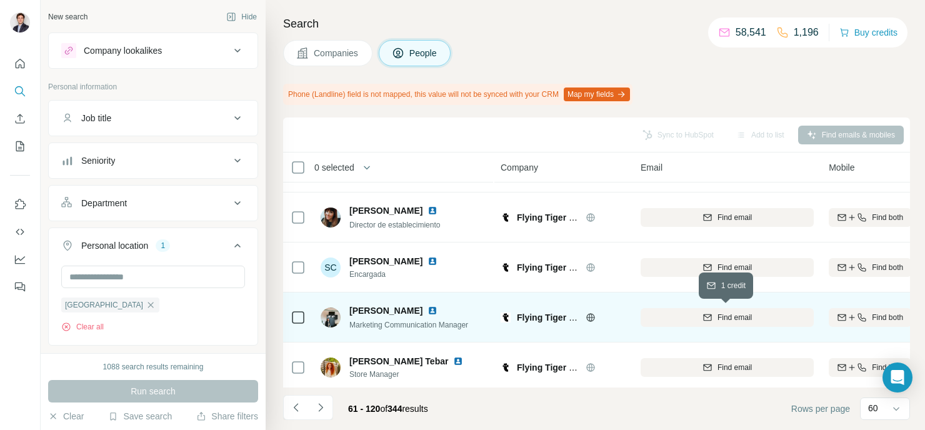
click at [665, 316] on div "Find email" at bounding box center [726, 317] width 173 height 11
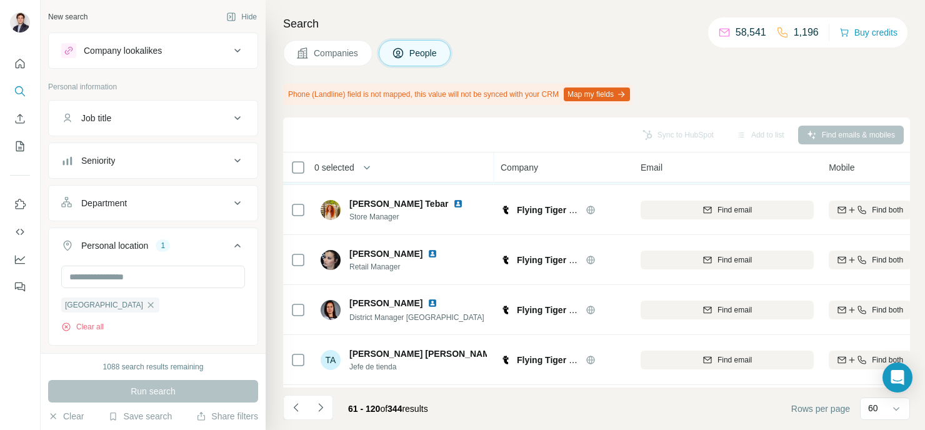
scroll to position [1011, 0]
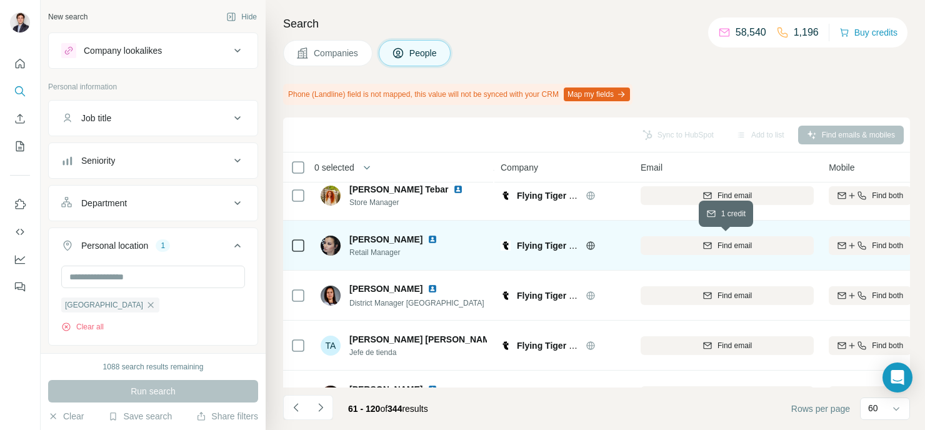
click at [679, 248] on div "Find email" at bounding box center [726, 245] width 173 height 11
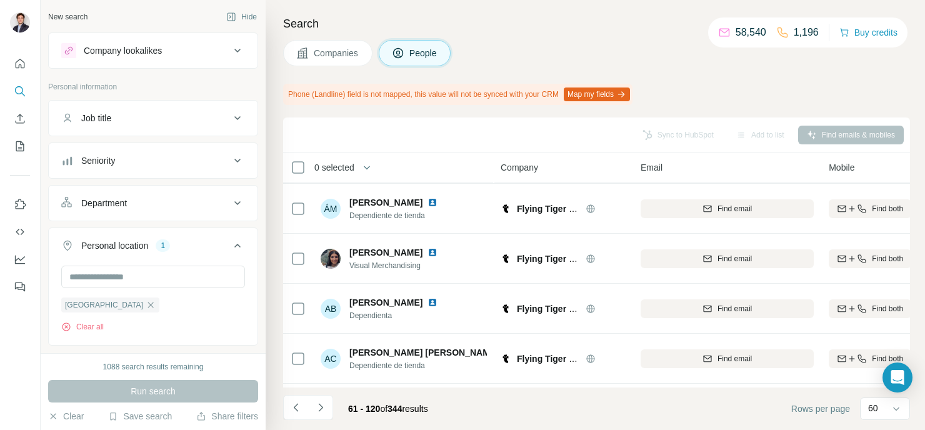
scroll to position [2450, 0]
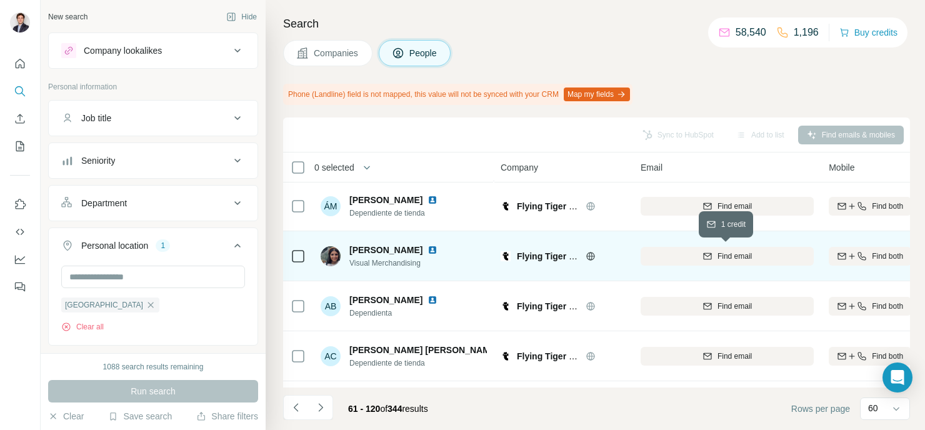
click at [700, 257] on div "Find email" at bounding box center [726, 256] width 173 height 11
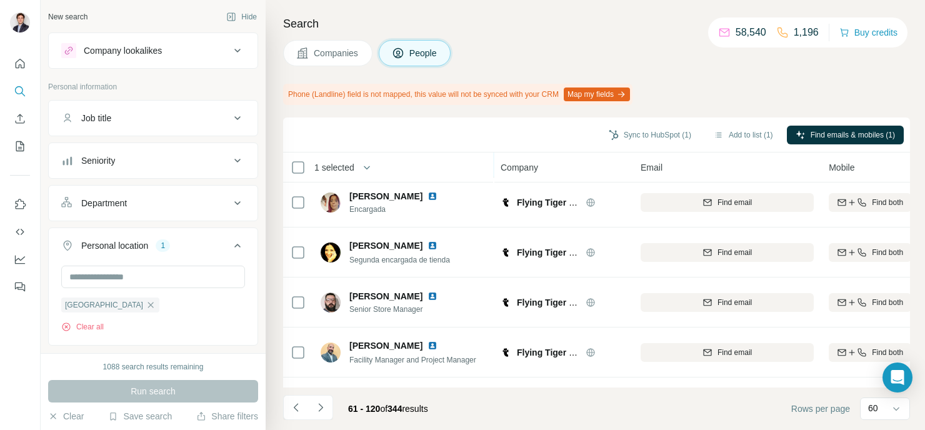
scroll to position [0, 0]
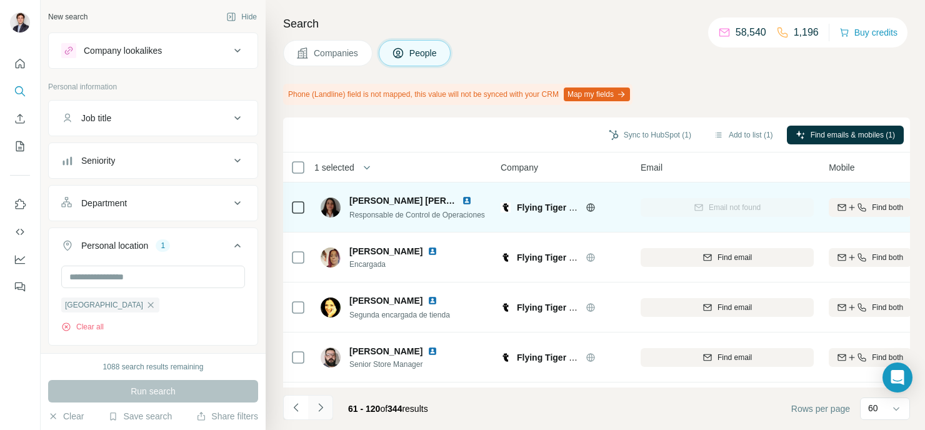
click at [323, 405] on icon "Navigate to next page" at bounding box center [320, 407] width 12 height 12
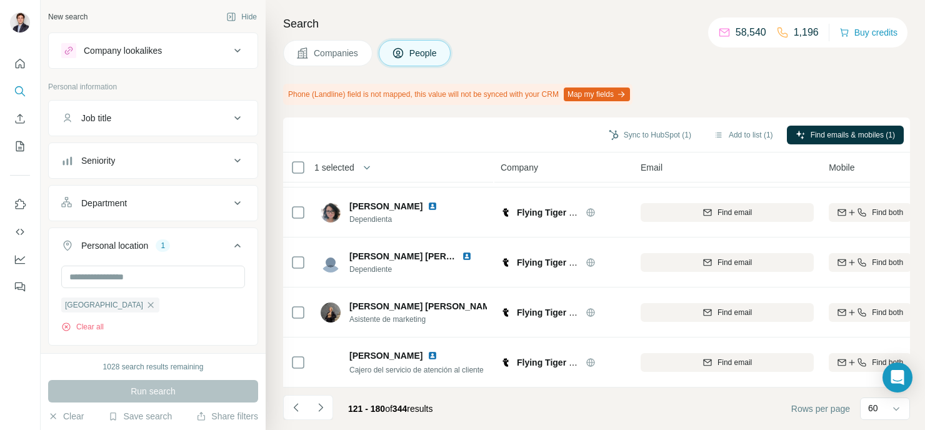
scroll to position [2799, 0]
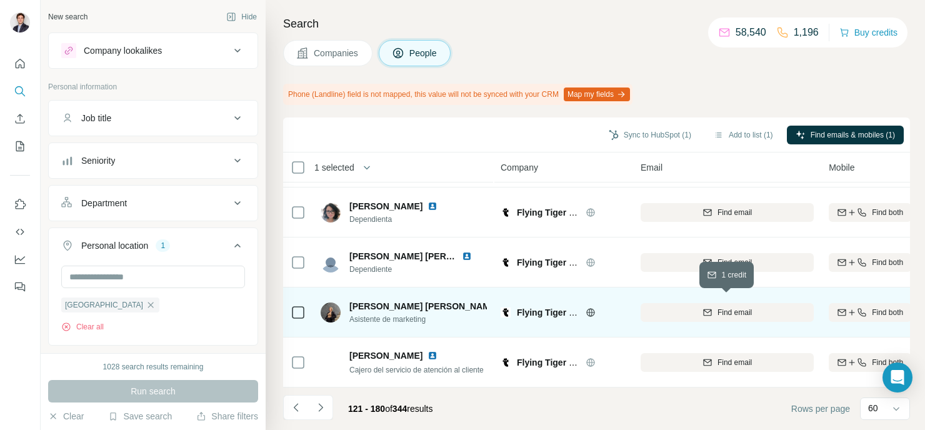
click at [676, 307] on div "Find email" at bounding box center [726, 312] width 173 height 11
click at [327, 408] on button "Navigate to next page" at bounding box center [320, 407] width 25 height 25
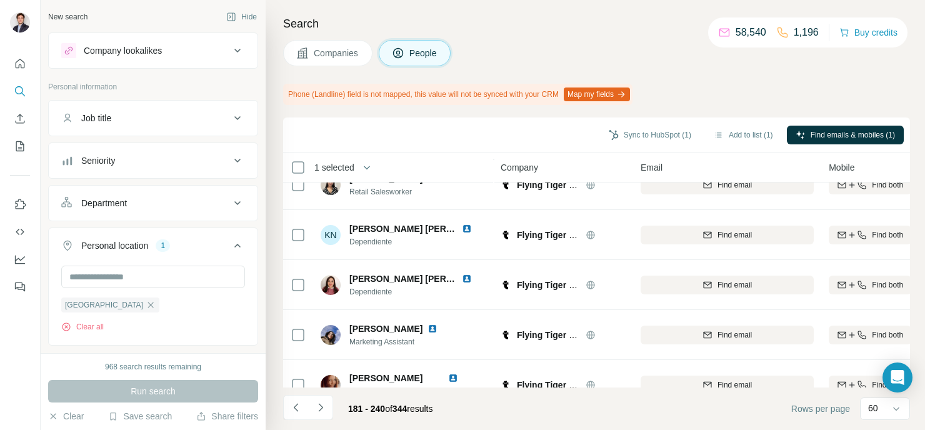
scroll to position [1672, 0]
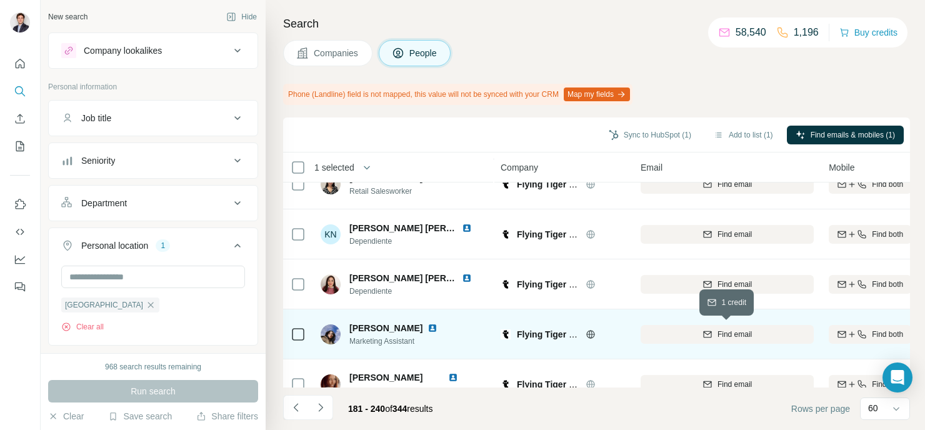
click at [679, 336] on div "Find email" at bounding box center [726, 334] width 173 height 11
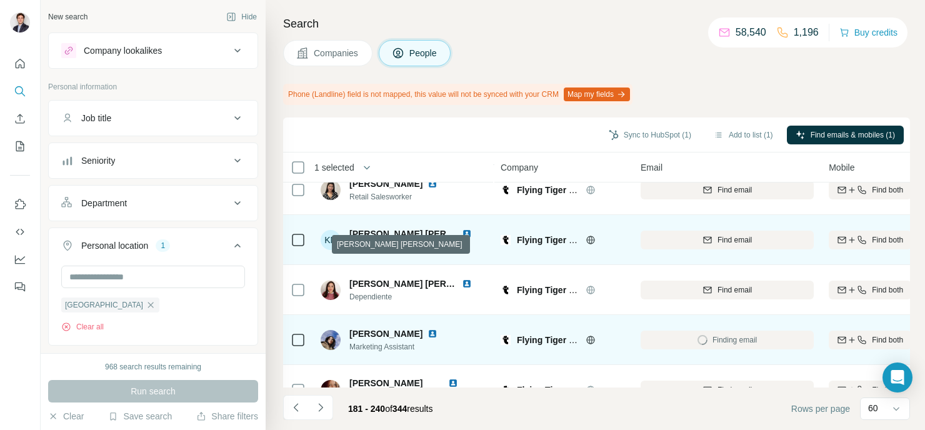
scroll to position [1668, 0]
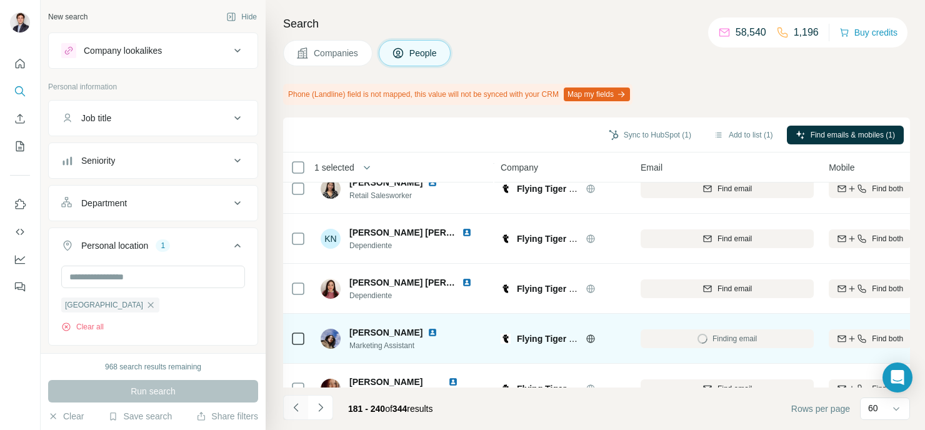
click at [297, 401] on icon "Navigate to previous page" at bounding box center [296, 407] width 12 height 12
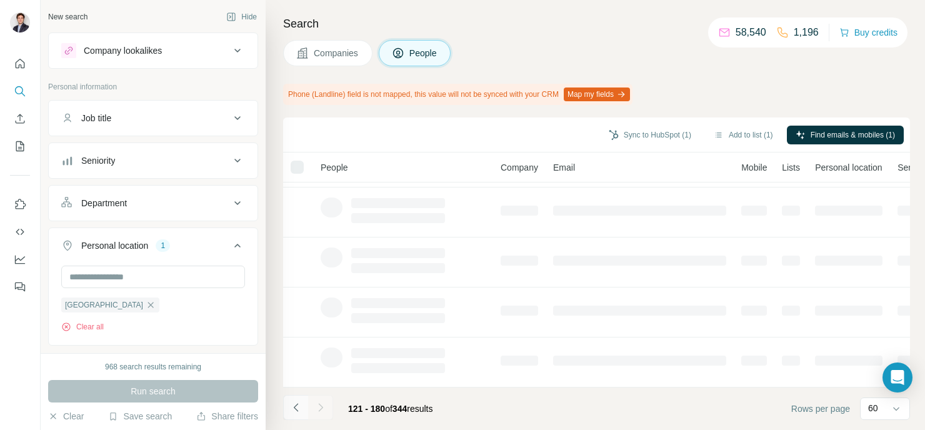
scroll to position [300, 0]
click at [297, 401] on icon "Navigate to previous page" at bounding box center [296, 407] width 12 height 12
click at [304, 405] on button "Navigate to previous page" at bounding box center [295, 407] width 25 height 25
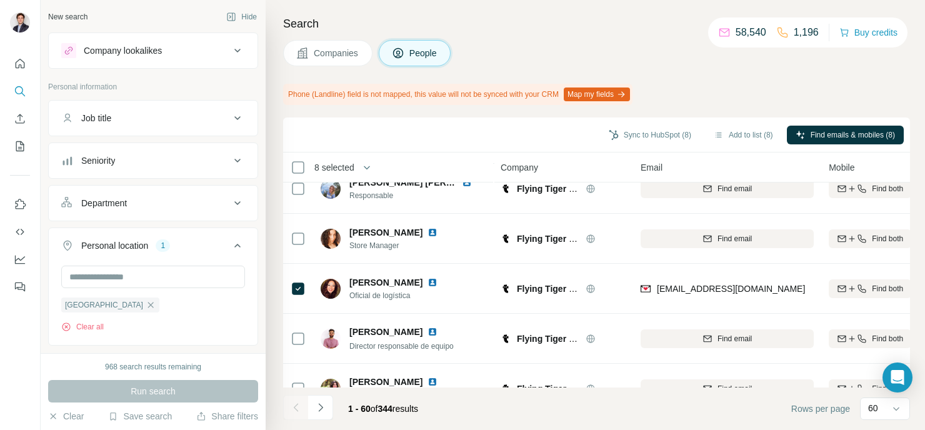
scroll to position [2566, 0]
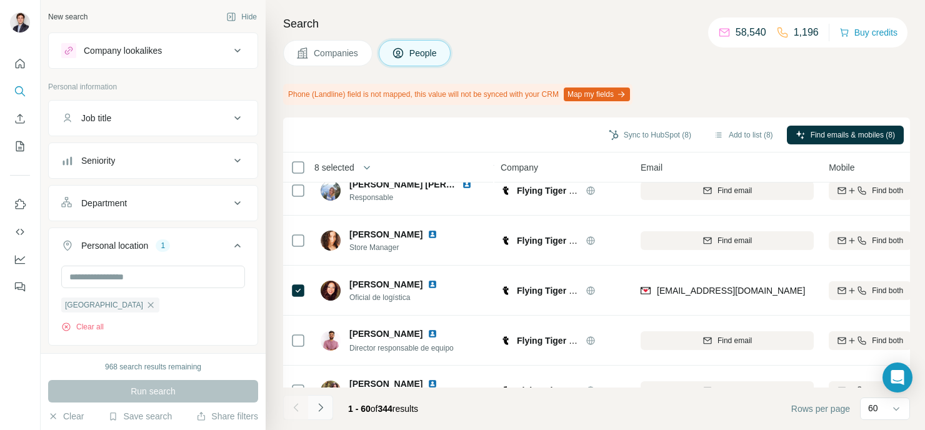
click at [325, 411] on icon "Navigate to next page" at bounding box center [320, 407] width 12 height 12
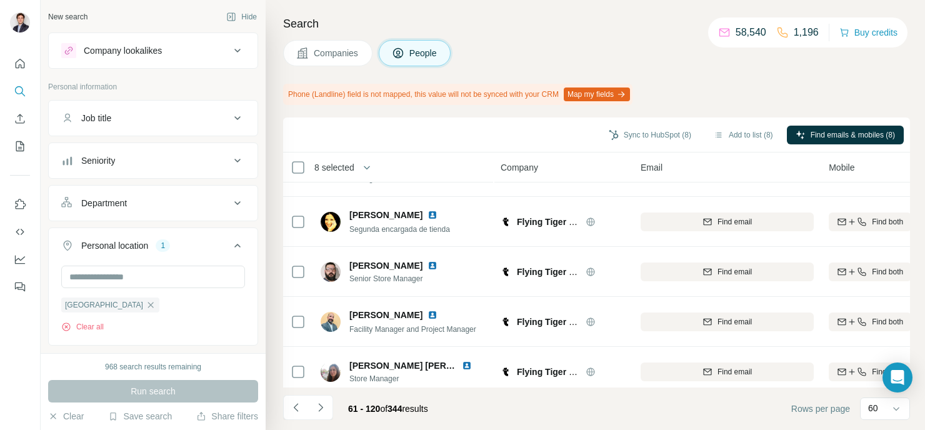
scroll to position [0, 0]
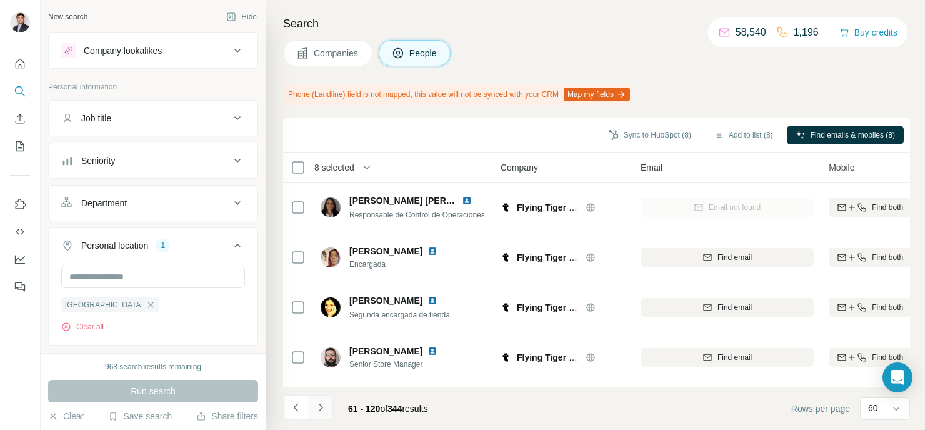
click at [327, 404] on button "Navigate to next page" at bounding box center [320, 407] width 25 height 25
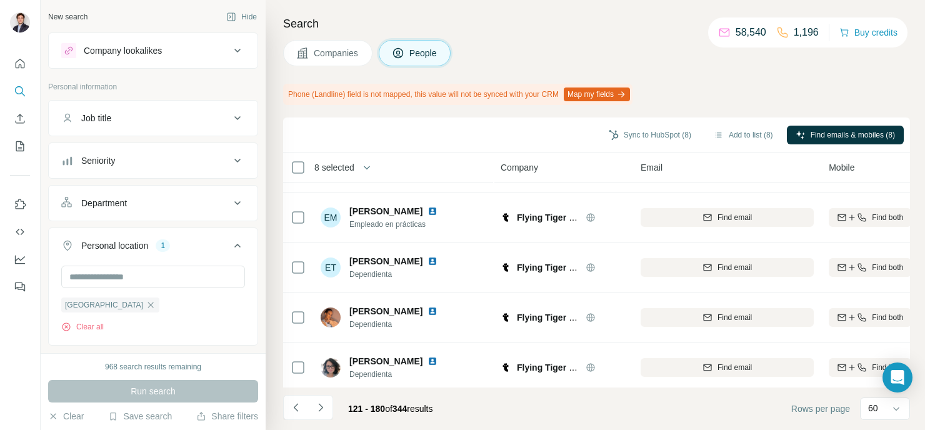
scroll to position [2799, 0]
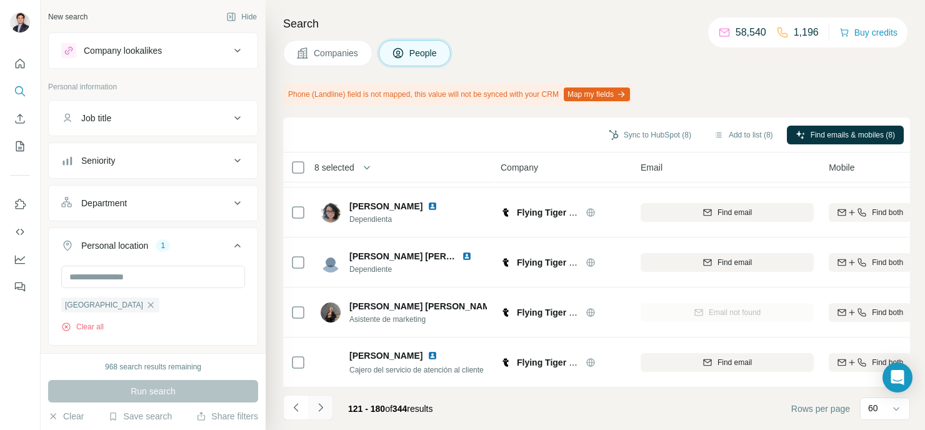
click at [320, 400] on button "Navigate to next page" at bounding box center [320, 407] width 25 height 25
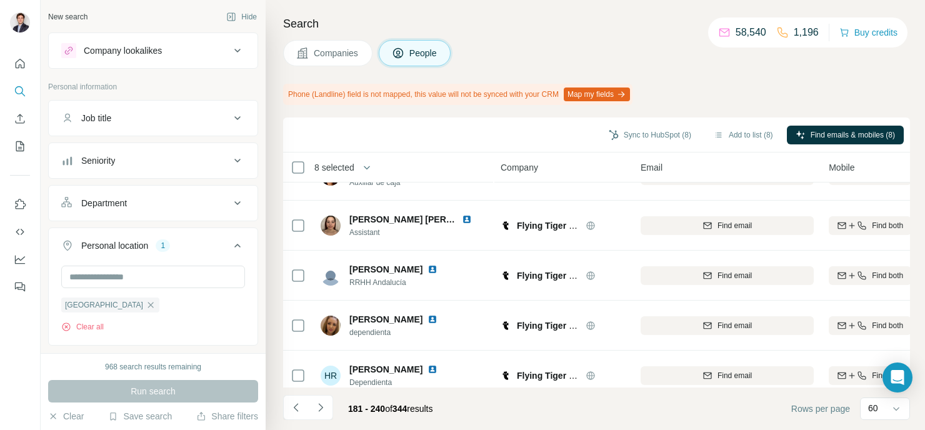
scroll to position [0, 0]
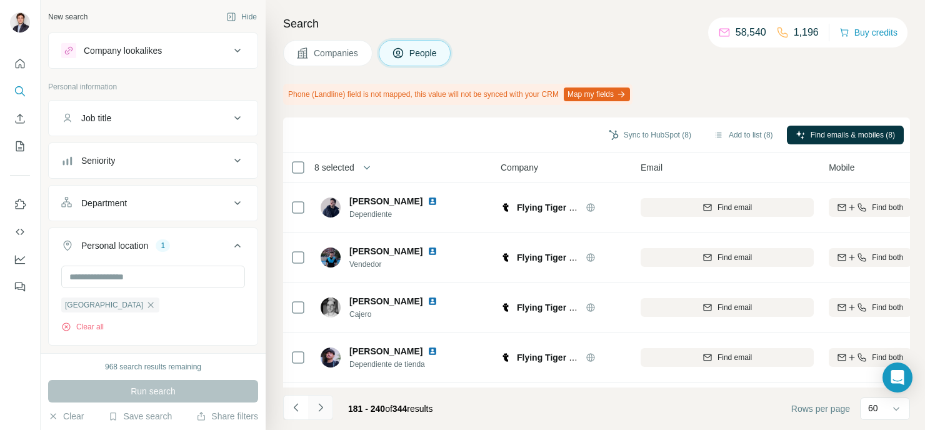
click at [327, 405] on button "Navigate to next page" at bounding box center [320, 407] width 25 height 25
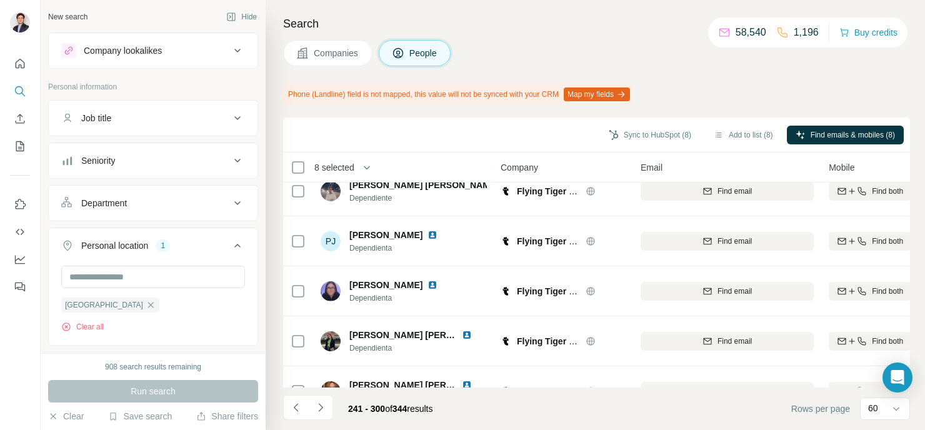
scroll to position [2799, 0]
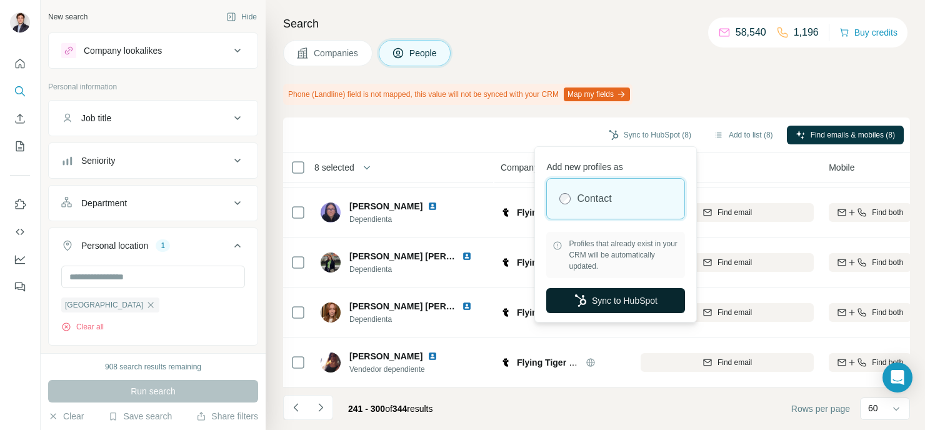
click at [602, 292] on button "Sync to HubSpot" at bounding box center [615, 300] width 139 height 25
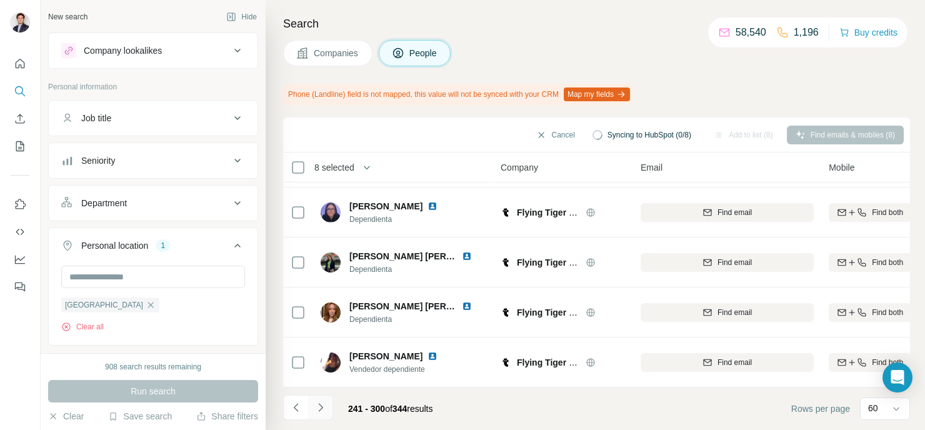
click at [320, 408] on icon "Navigate to next page" at bounding box center [320, 407] width 12 height 12
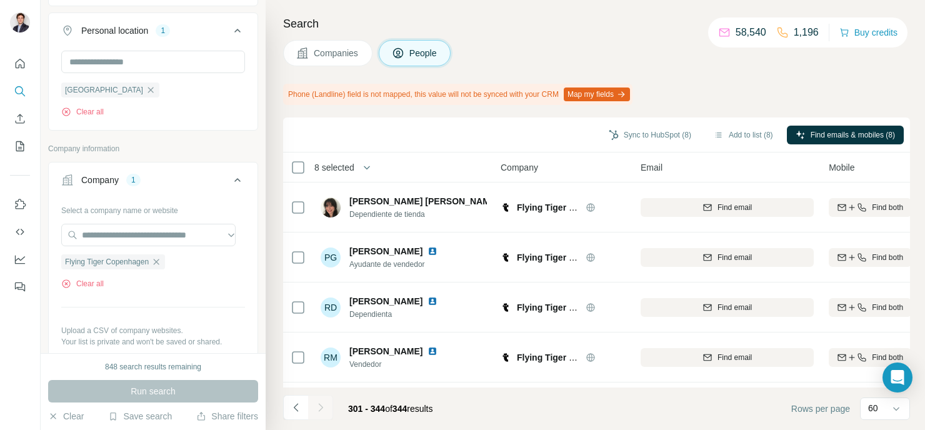
scroll to position [215, 0]
click at [343, 55] on span "Companies" at bounding box center [337, 53] width 46 height 12
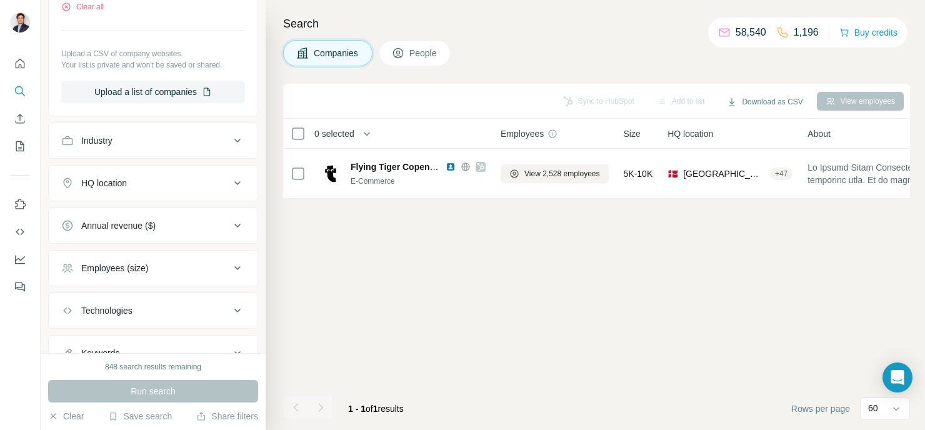
scroll to position [0, 0]
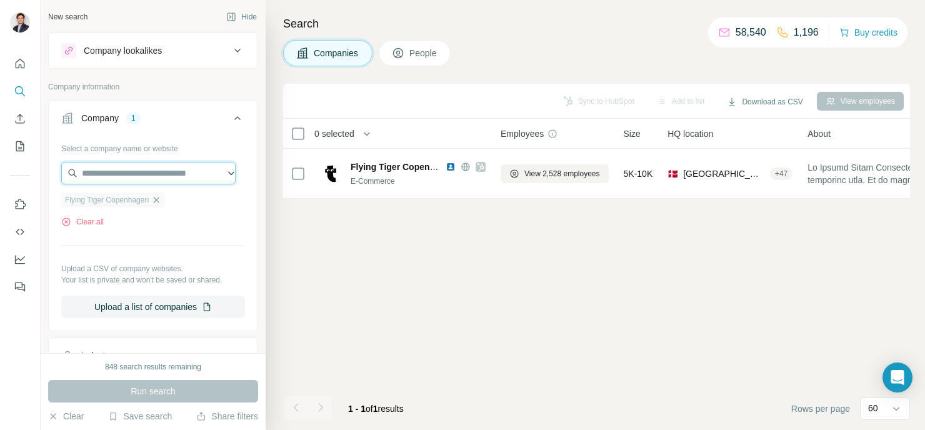
click at [160, 176] on input "text" at bounding box center [148, 173] width 174 height 22
paste input "*********"
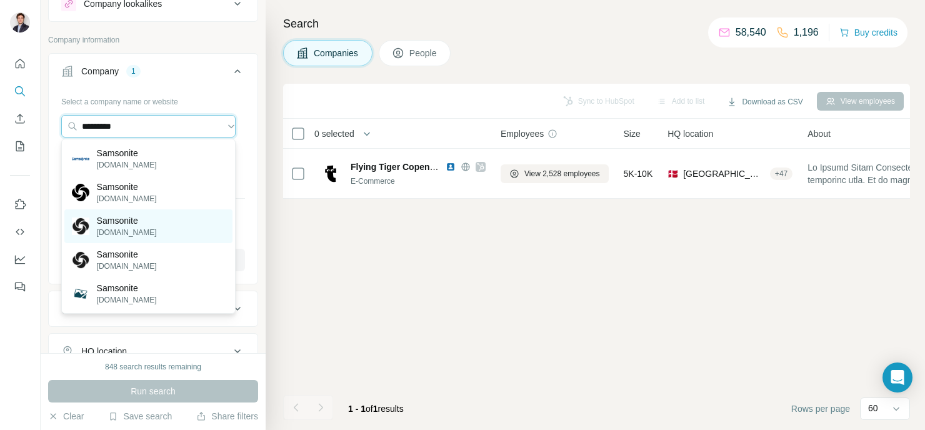
scroll to position [47, 0]
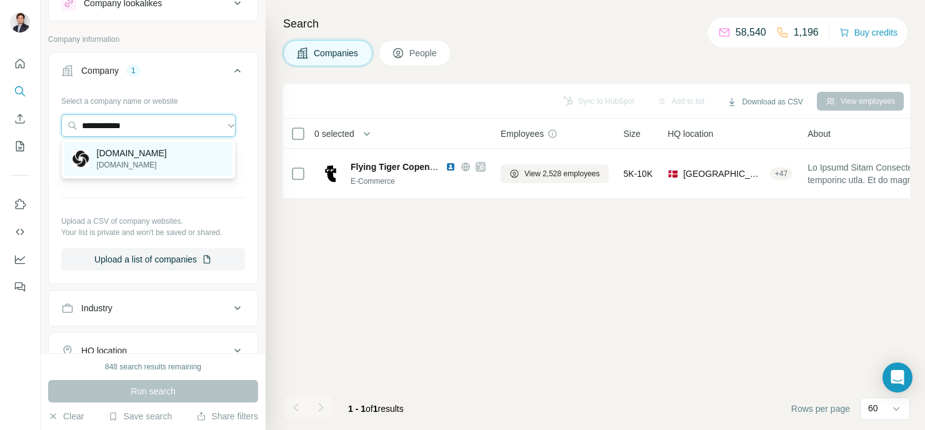
type input "**********"
click at [173, 164] on div "[DOMAIN_NAME] [DOMAIN_NAME]" at bounding box center [148, 159] width 168 height 34
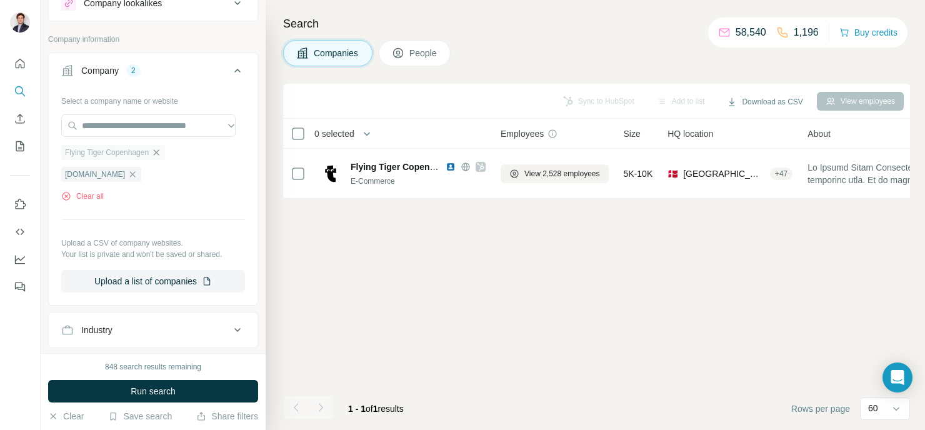
click at [159, 153] on icon "button" at bounding box center [156, 152] width 10 height 10
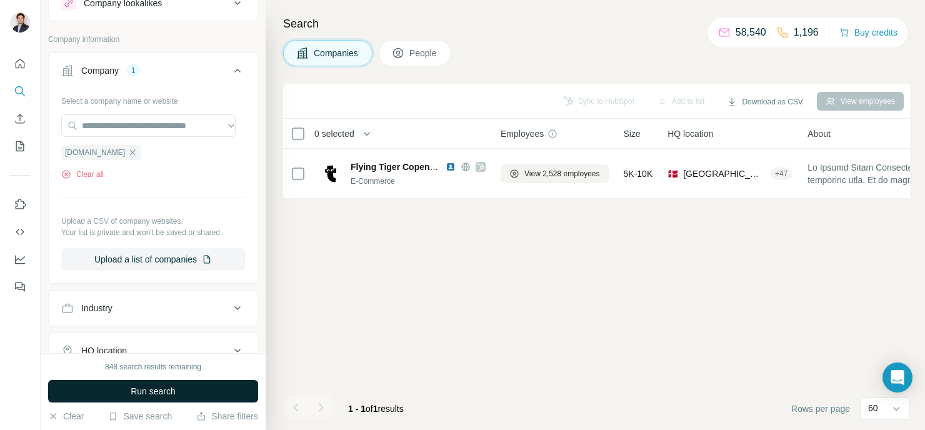
click at [160, 394] on span "Run search" at bounding box center [153, 391] width 45 height 12
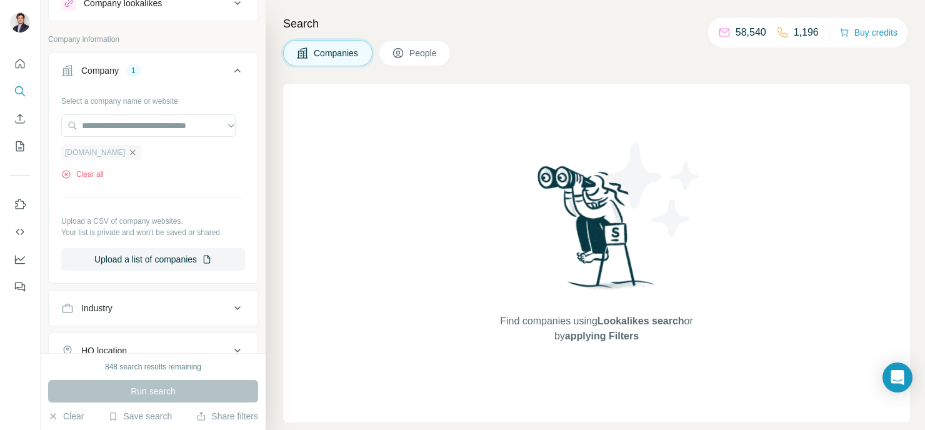
click at [127, 151] on icon "button" at bounding box center [132, 152] width 10 height 10
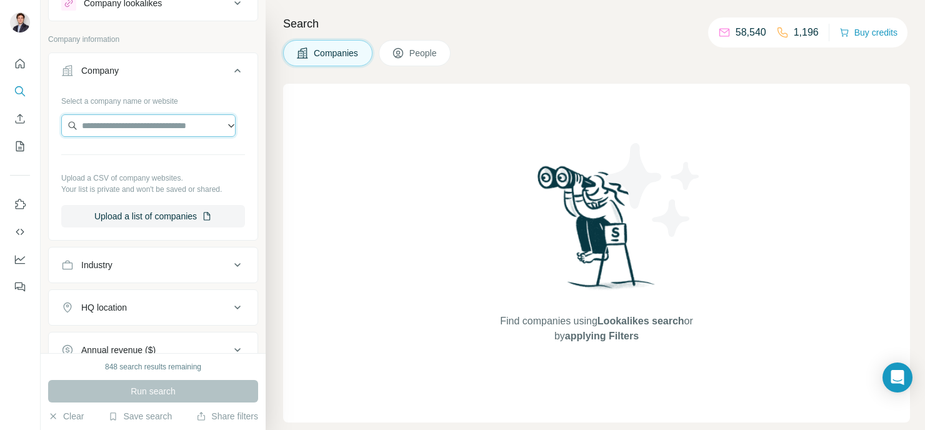
click at [142, 128] on input "text" at bounding box center [148, 125] width 174 height 22
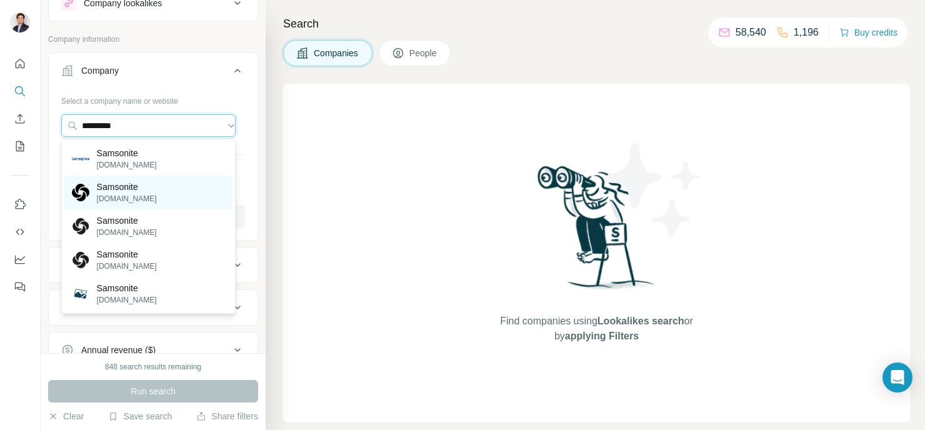
type input "*********"
click at [170, 202] on div "Samsonite [DOMAIN_NAME]" at bounding box center [148, 193] width 168 height 34
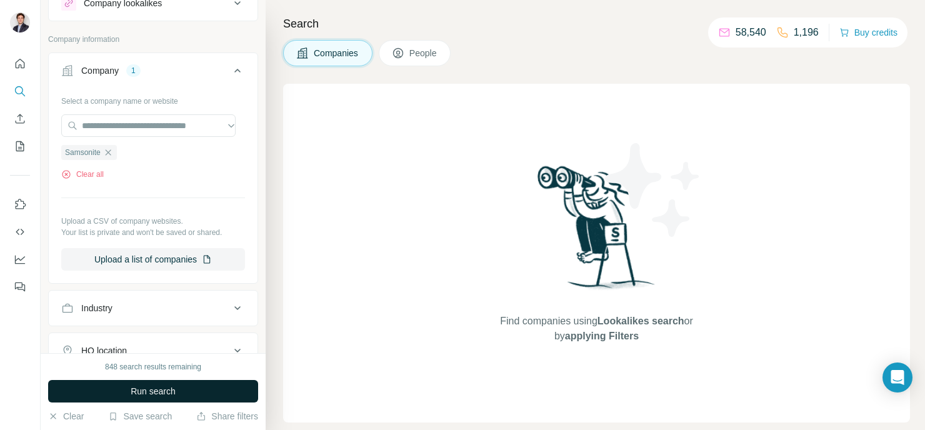
click at [173, 383] on button "Run search" at bounding box center [153, 391] width 210 height 22
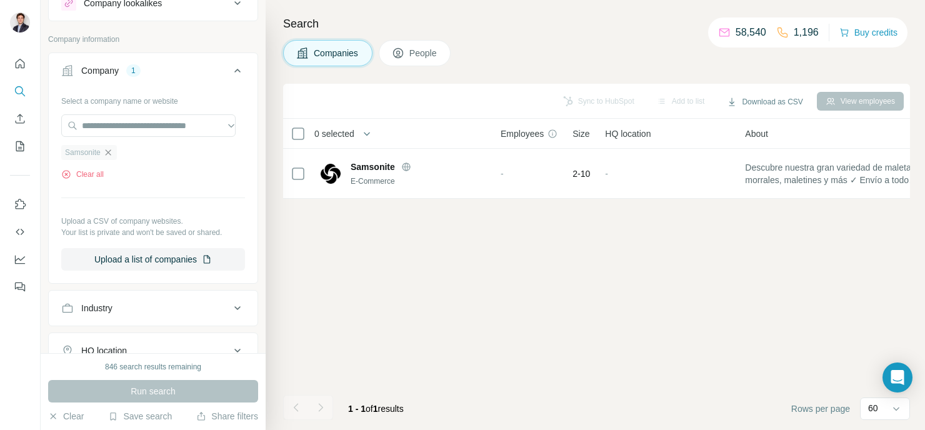
click at [104, 155] on icon "button" at bounding box center [108, 152] width 10 height 10
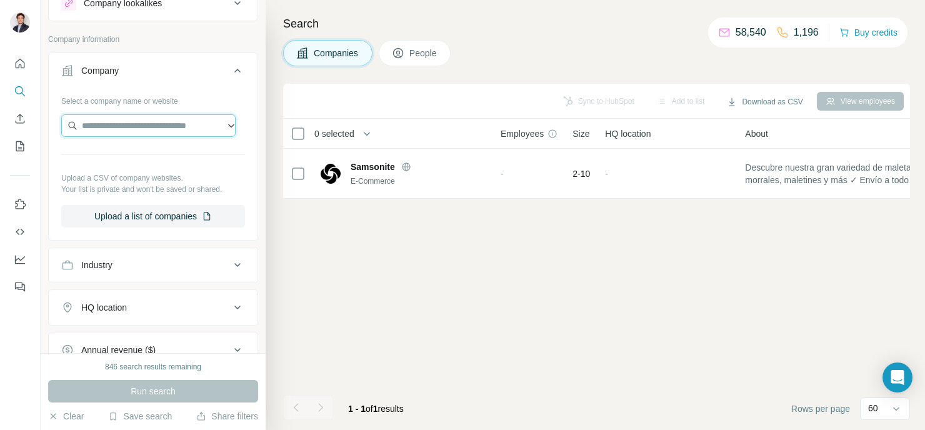
click at [149, 131] on input "text" at bounding box center [148, 125] width 174 height 22
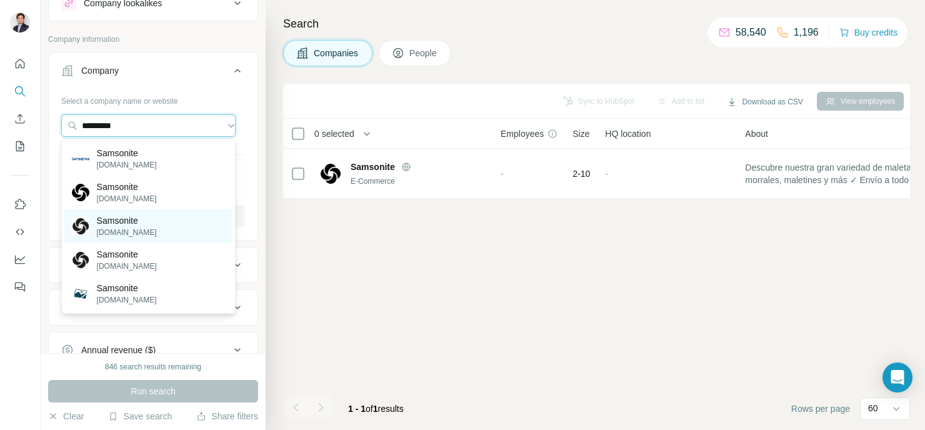
type input "*********"
click at [147, 235] on div "Samsonite [DOMAIN_NAME]" at bounding box center [148, 226] width 168 height 34
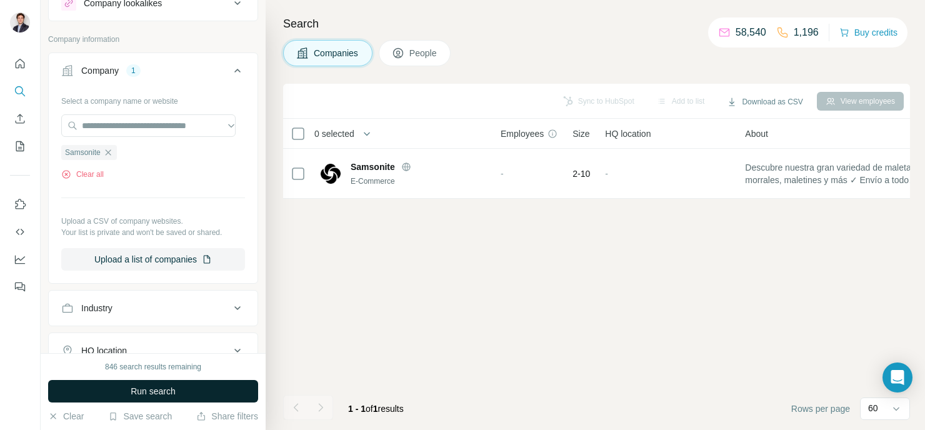
click at [151, 380] on button "Run search" at bounding box center [153, 391] width 210 height 22
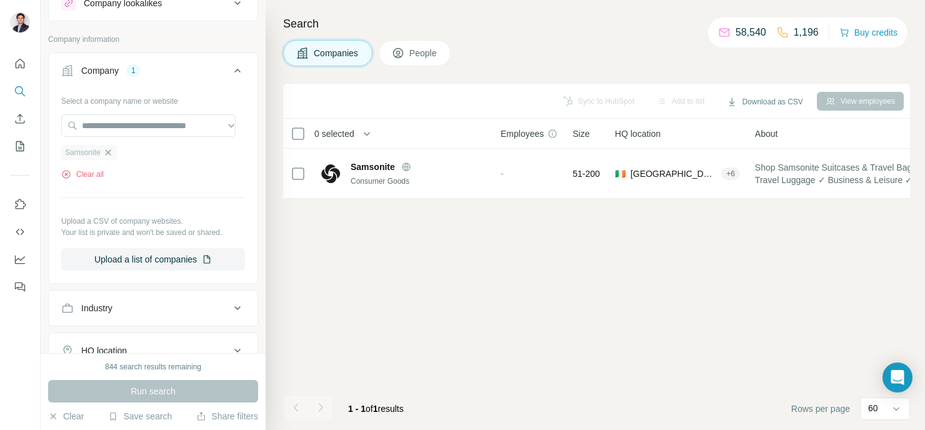
click at [111, 148] on icon "button" at bounding box center [108, 152] width 10 height 10
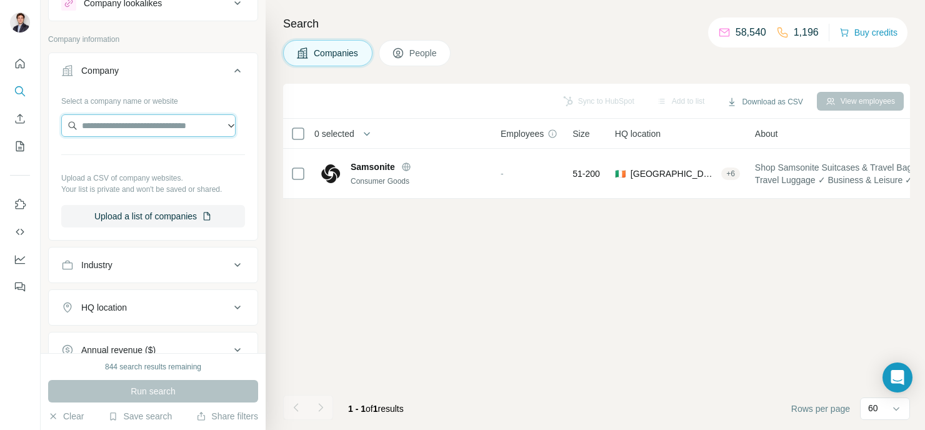
click at [124, 129] on input "text" at bounding box center [148, 125] width 174 height 22
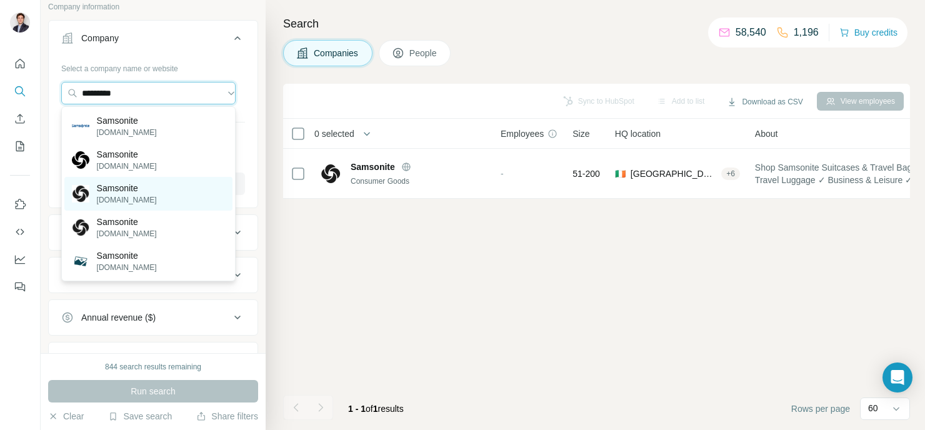
scroll to position [80, 0]
type input "*********"
click at [179, 233] on div "Samsonite [DOMAIN_NAME]" at bounding box center [148, 228] width 168 height 34
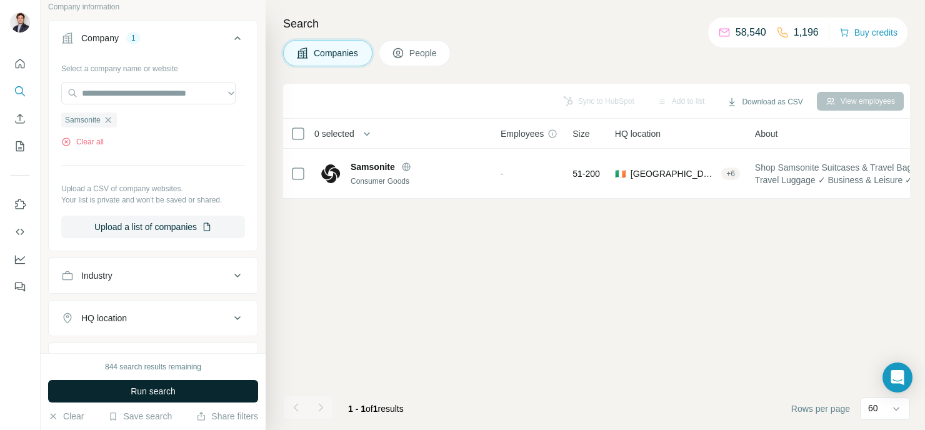
click at [196, 400] on button "Run search" at bounding box center [153, 391] width 210 height 22
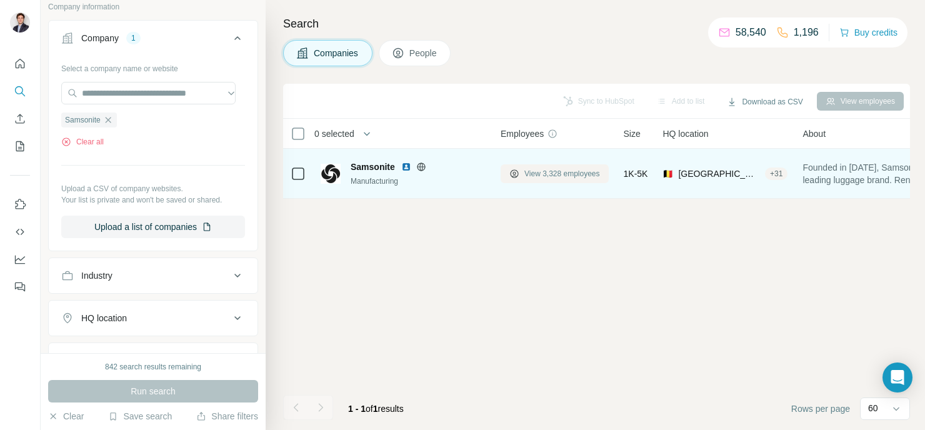
click at [555, 174] on span "View 3,328 employees" at bounding box center [562, 173] width 76 height 11
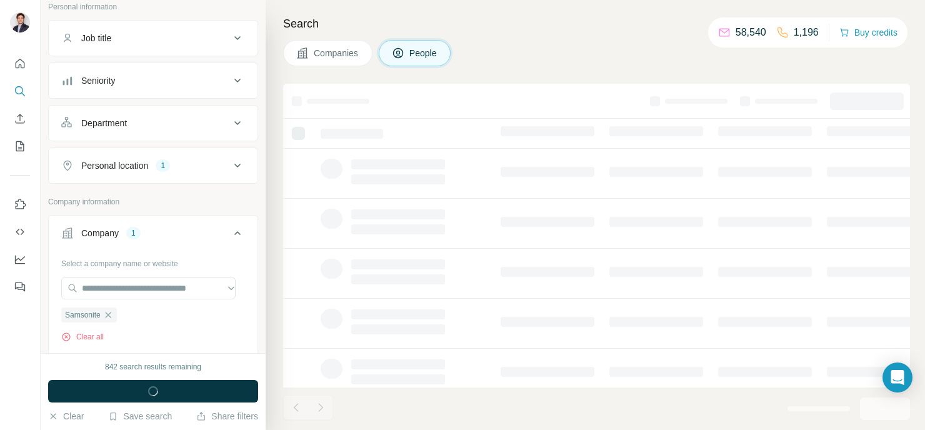
scroll to position [274, 0]
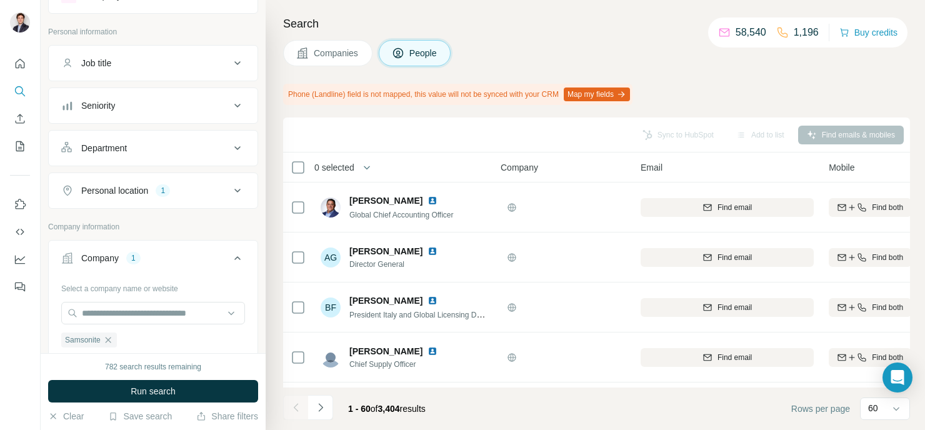
scroll to position [55, 0]
click at [204, 193] on div "Personal location 1" at bounding box center [145, 190] width 169 height 12
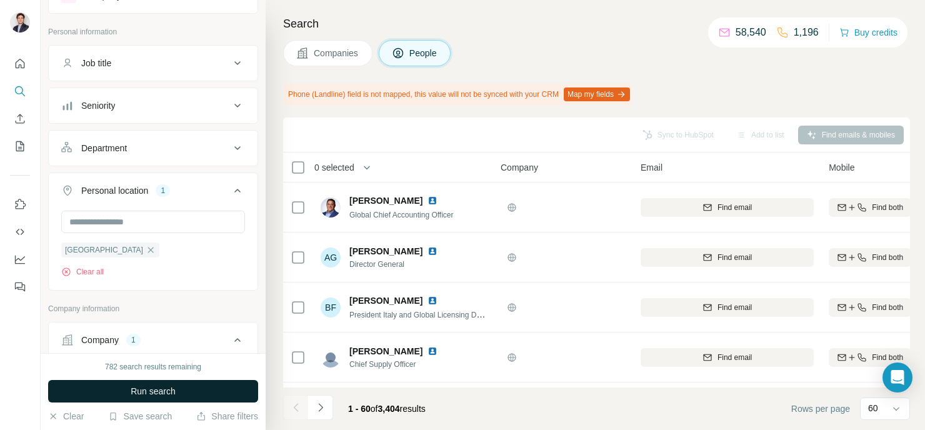
click at [201, 390] on button "Run search" at bounding box center [153, 391] width 210 height 22
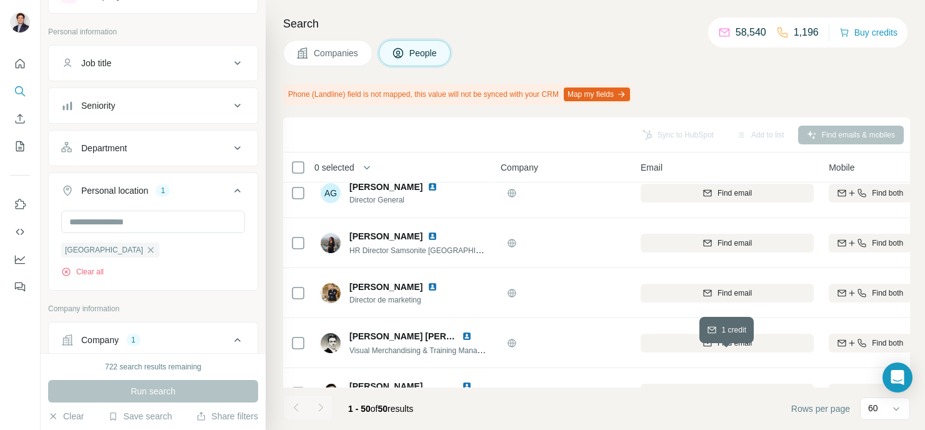
scroll to position [0, 0]
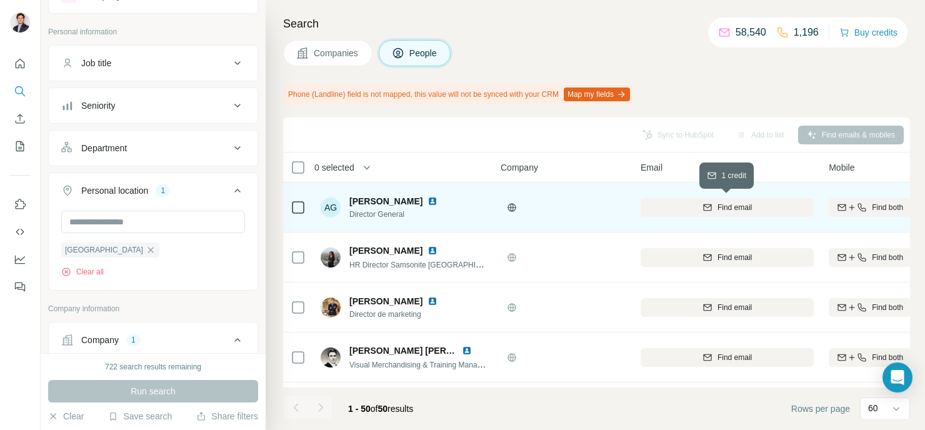
click at [742, 206] on span "Find email" at bounding box center [734, 207] width 34 height 11
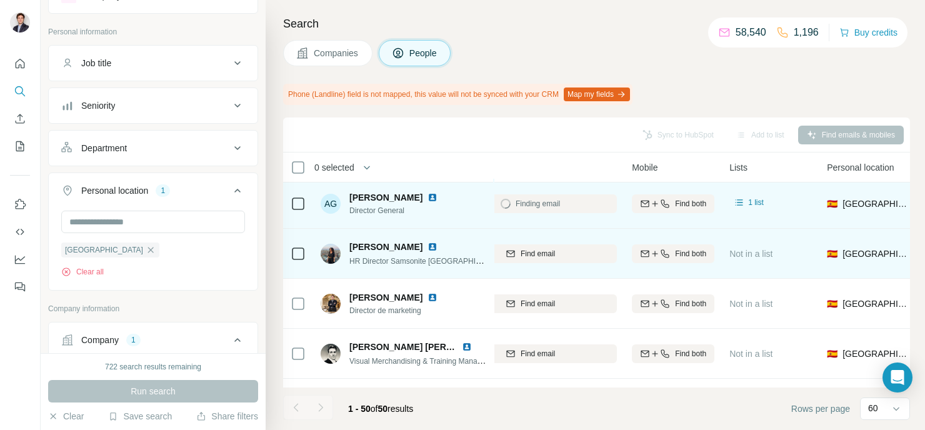
scroll to position [4, 0]
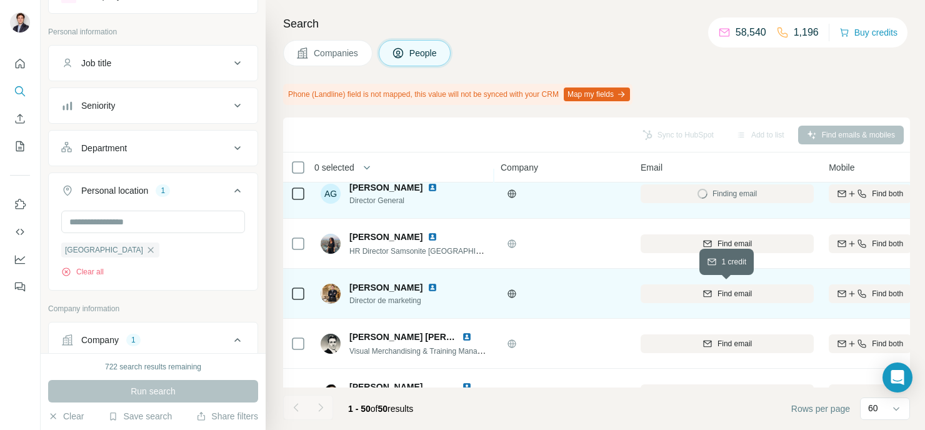
click at [737, 289] on span "Find email" at bounding box center [734, 293] width 34 height 11
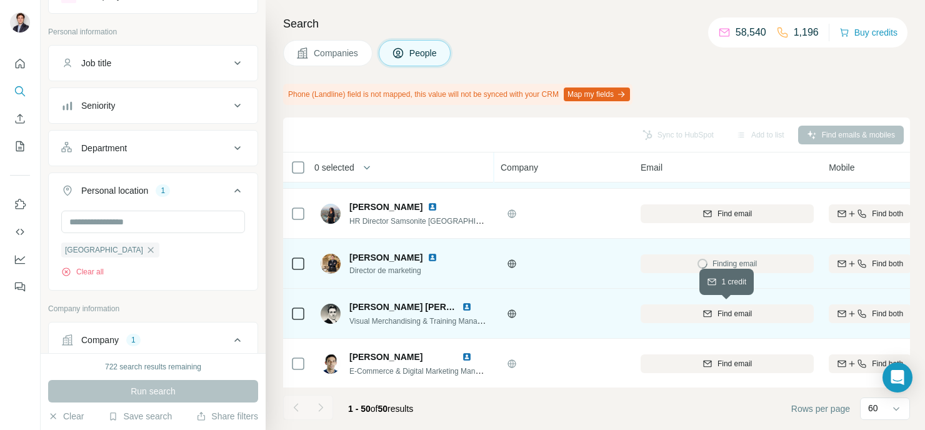
click at [738, 309] on span "Find email" at bounding box center [734, 313] width 34 height 11
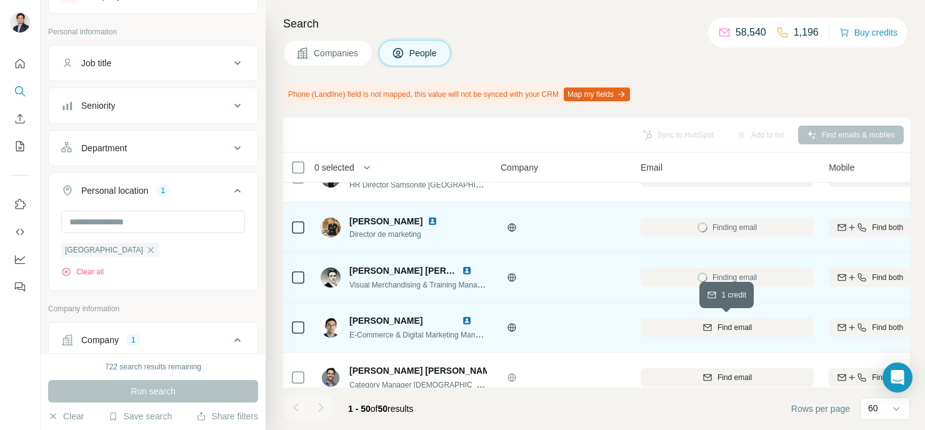
click at [738, 325] on span "Find email" at bounding box center [734, 327] width 34 height 11
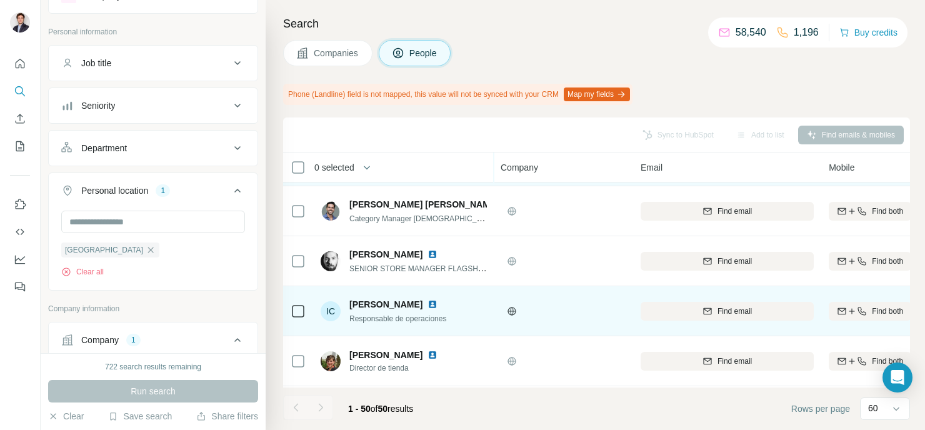
scroll to position [247, 0]
click at [695, 315] on button "Find email" at bounding box center [726, 310] width 173 height 19
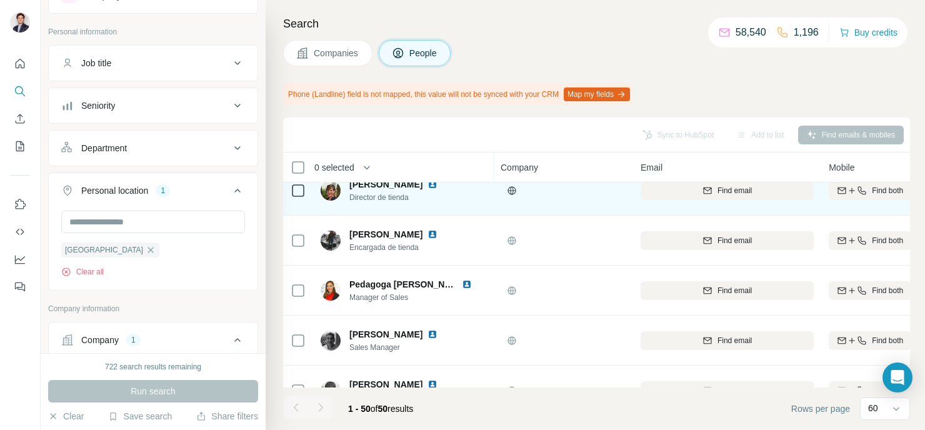
scroll to position [414, 0]
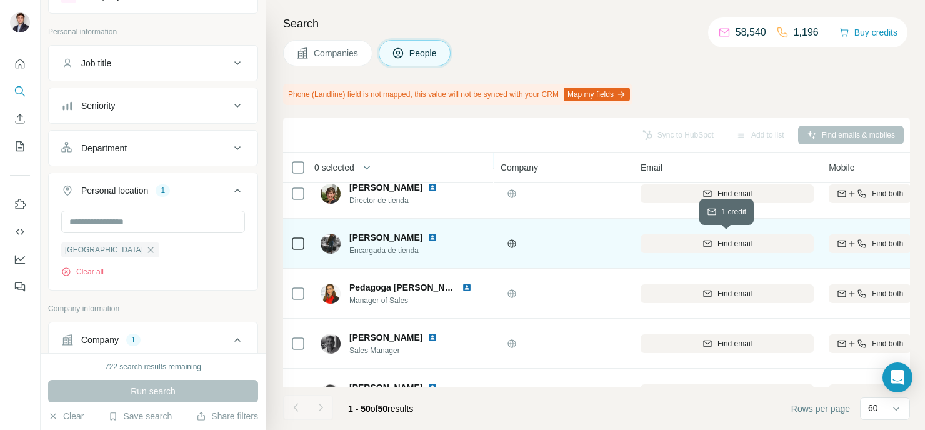
click at [777, 246] on div "Find email" at bounding box center [726, 243] width 173 height 11
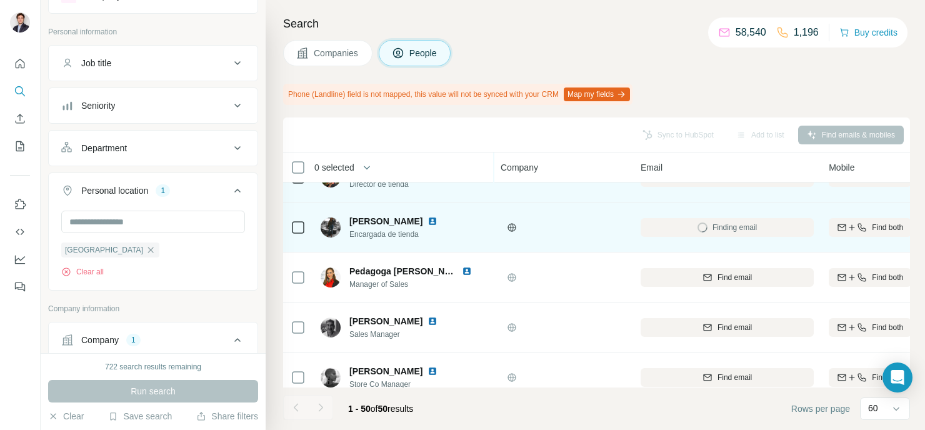
scroll to position [417, 0]
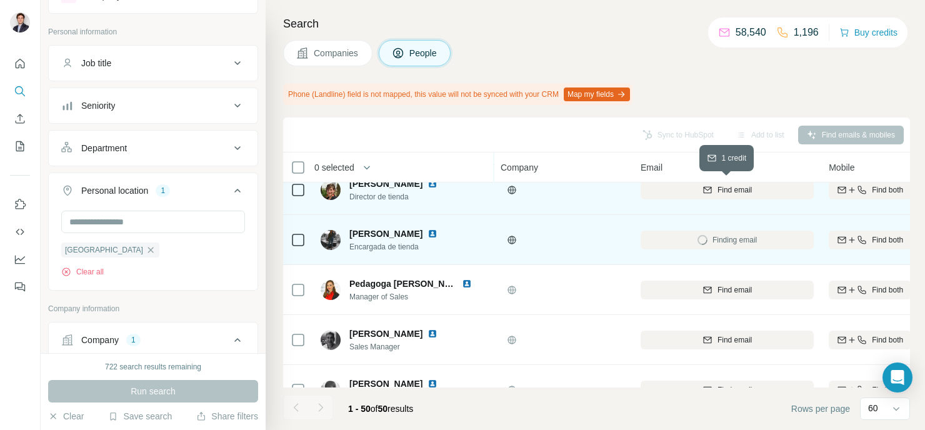
click at [749, 186] on span "Find email" at bounding box center [734, 189] width 34 height 11
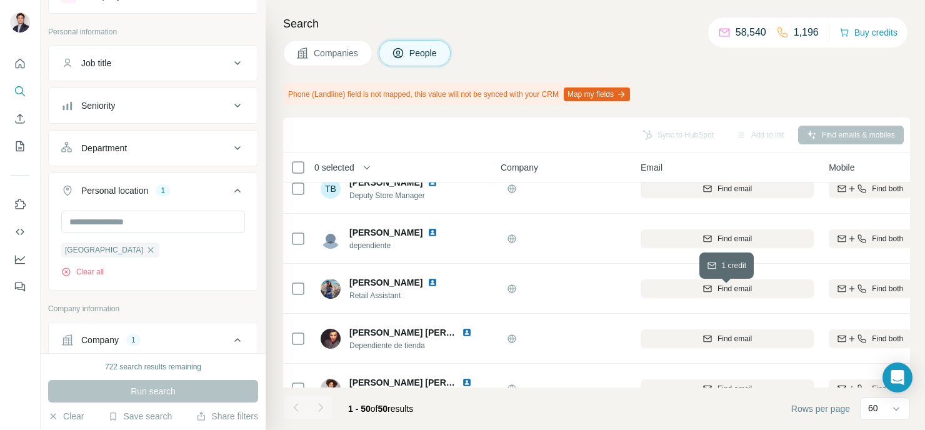
scroll to position [719, 0]
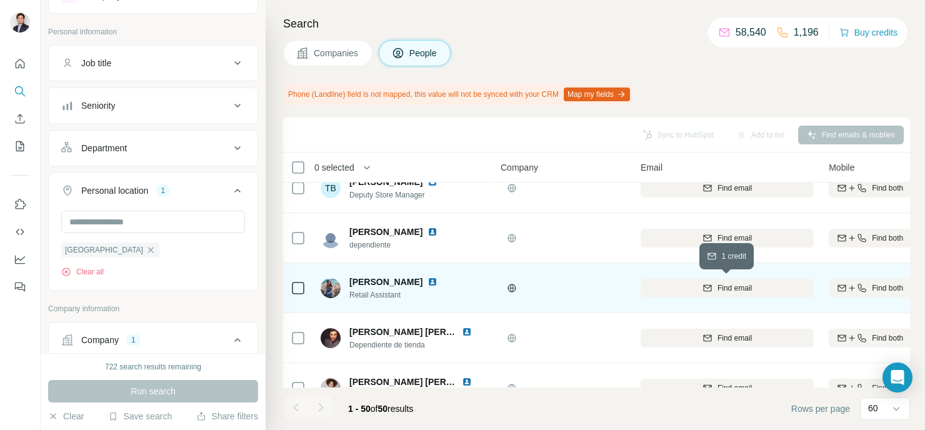
click at [717, 289] on span "Find email" at bounding box center [734, 287] width 34 height 11
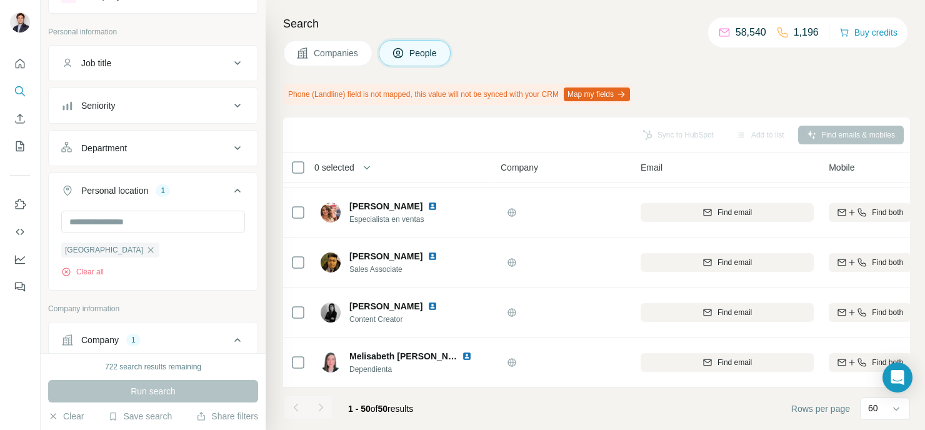
scroll to position [1599, 0]
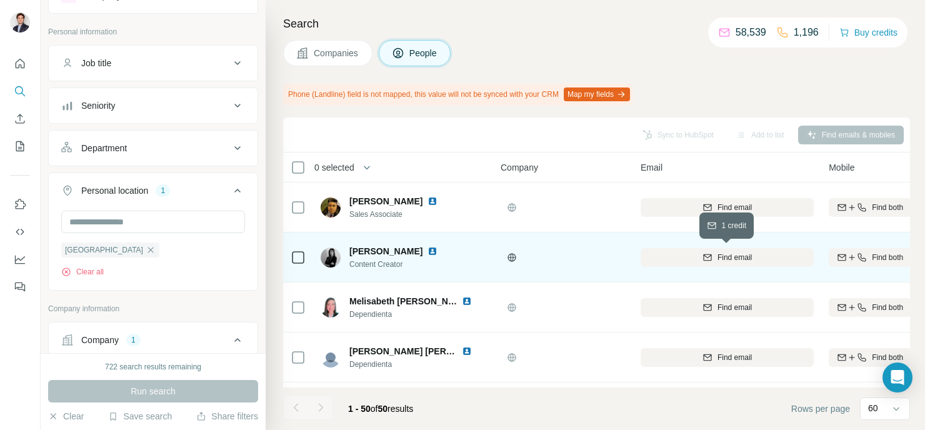
click at [738, 263] on button "Find email" at bounding box center [726, 257] width 173 height 19
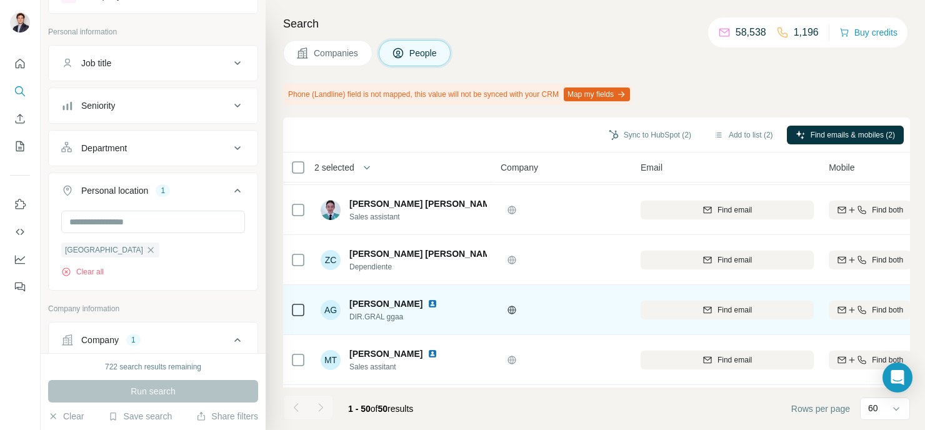
scroll to position [2300, 0]
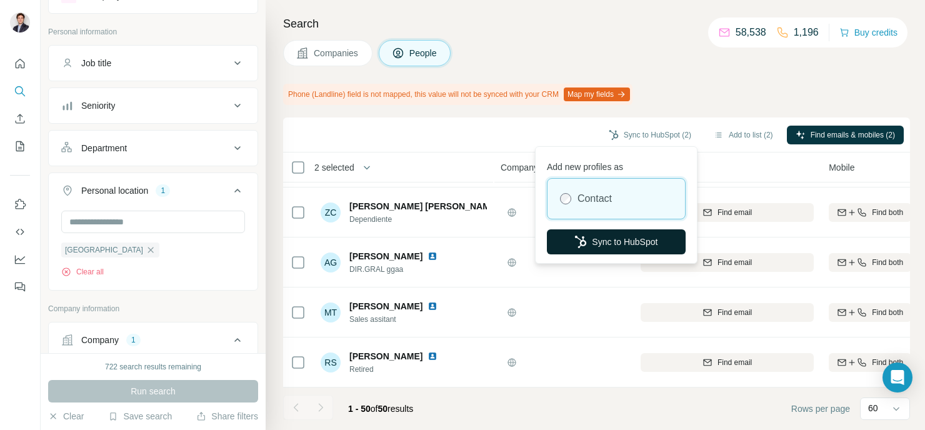
click at [623, 240] on button "Sync to HubSpot" at bounding box center [616, 241] width 139 height 25
